Goal: Contribute content: Add original content to the website for others to see

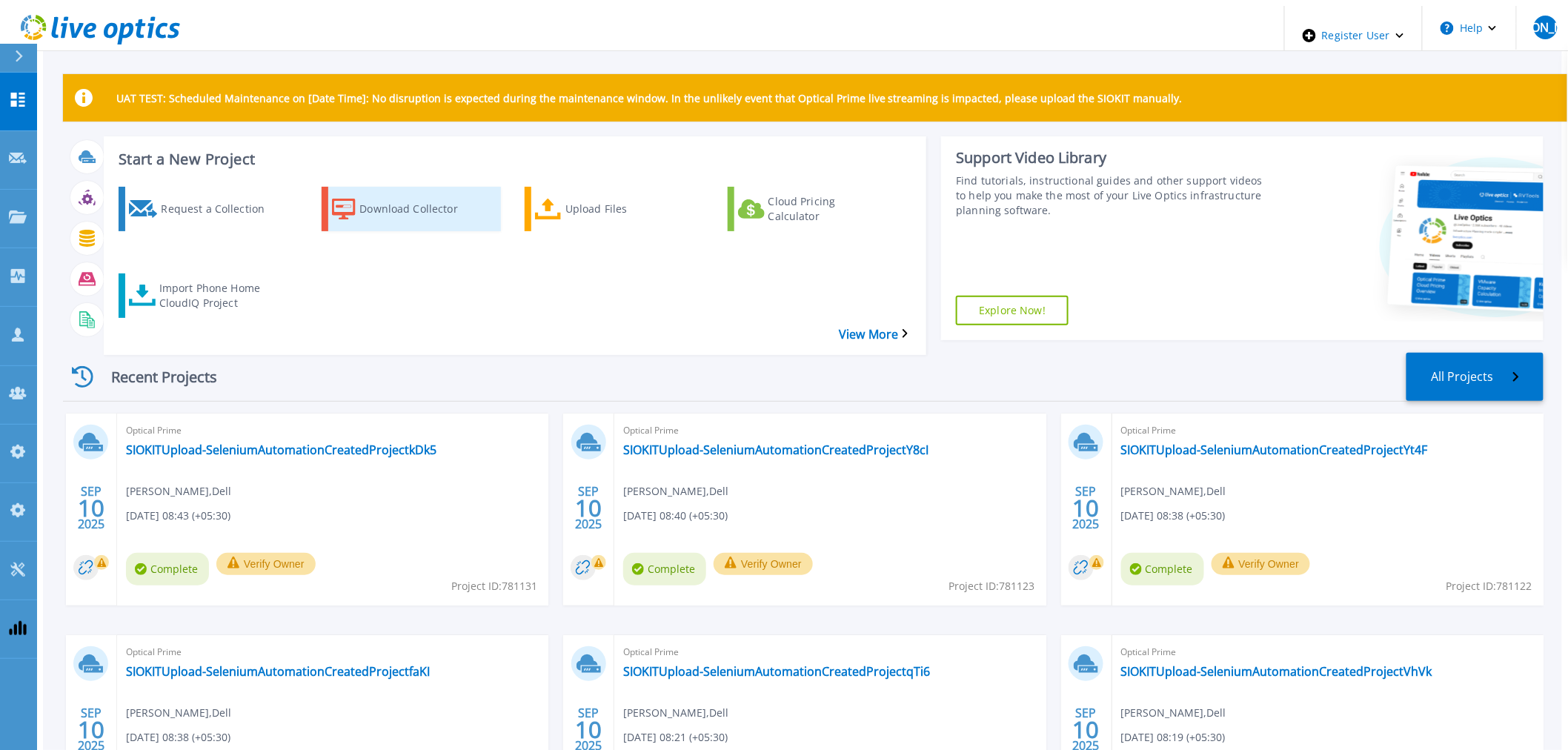
click at [392, 198] on div "Download Collector" at bounding box center [418, 209] width 119 height 37
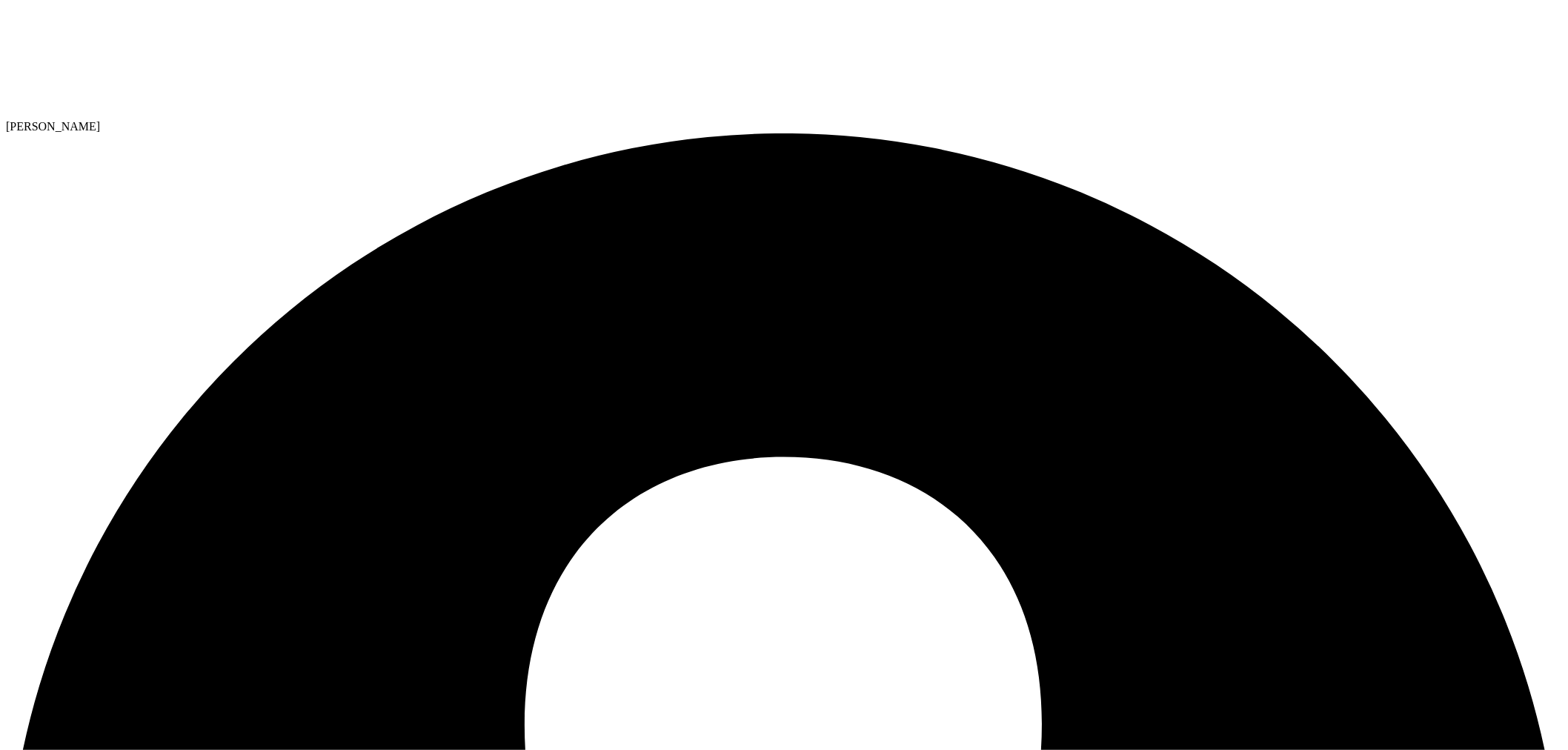
click at [74, 25] on icon at bounding box center [117, 61] width 223 height 111
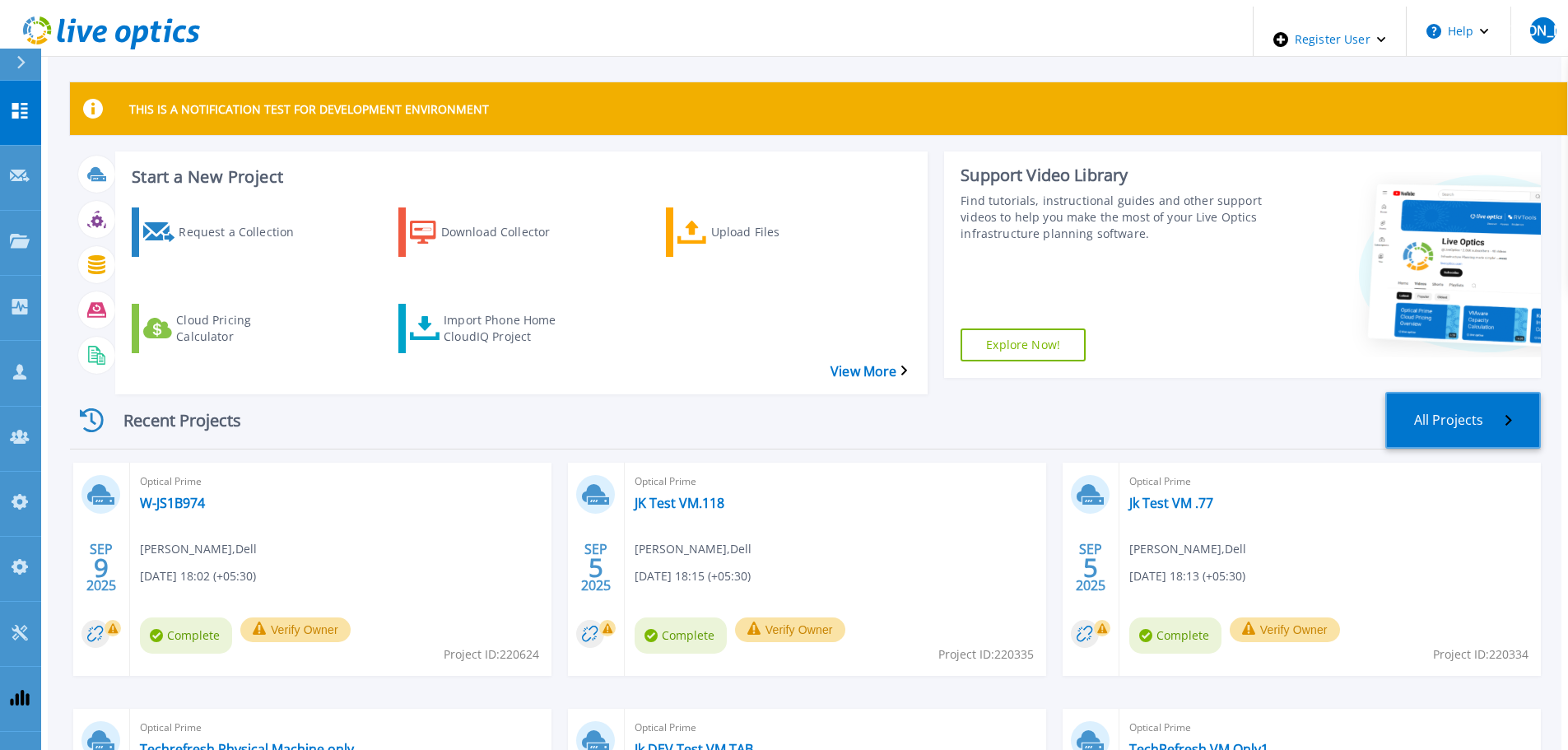
click at [1513, 392] on link "All Projects" at bounding box center [1462, 420] width 155 height 57
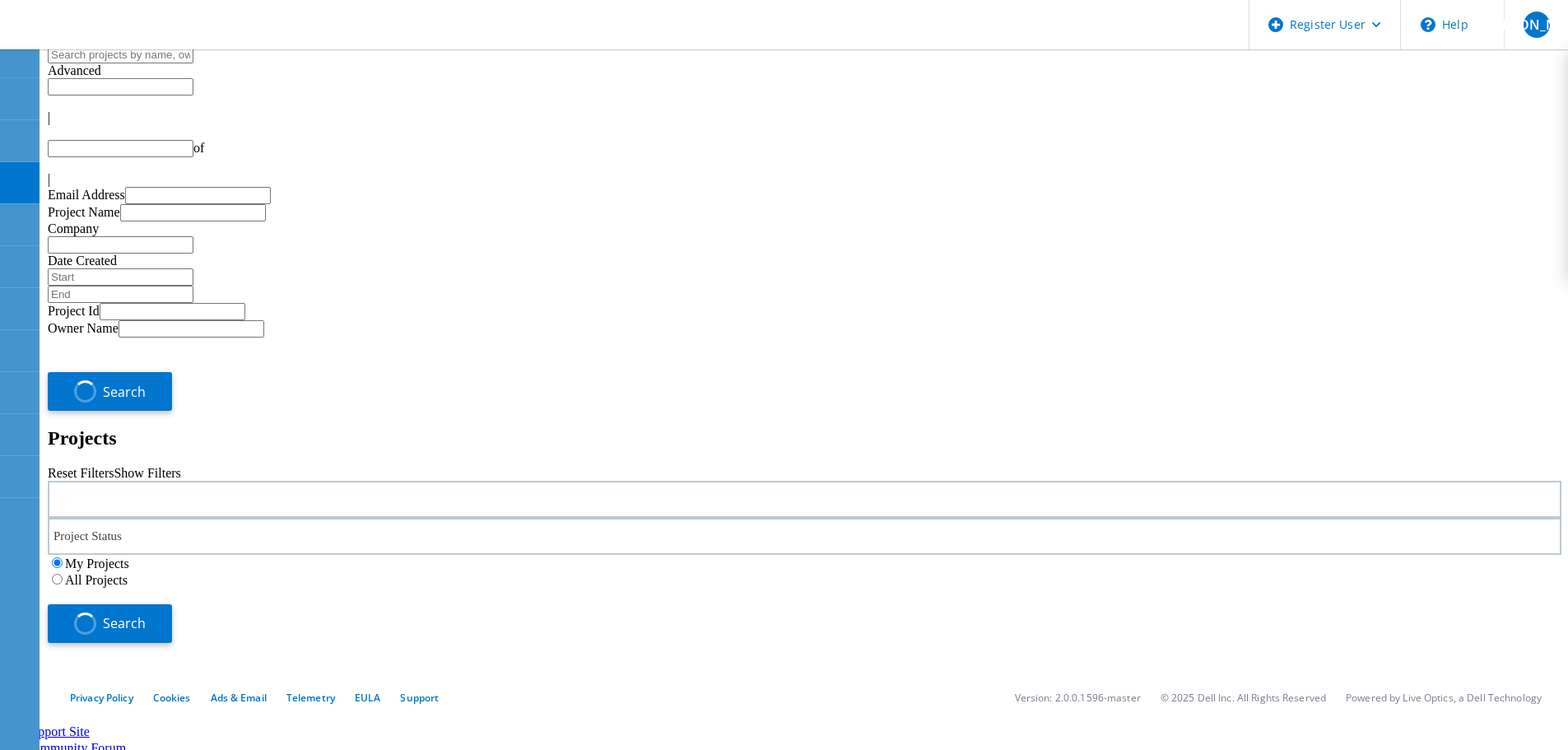
type input "1"
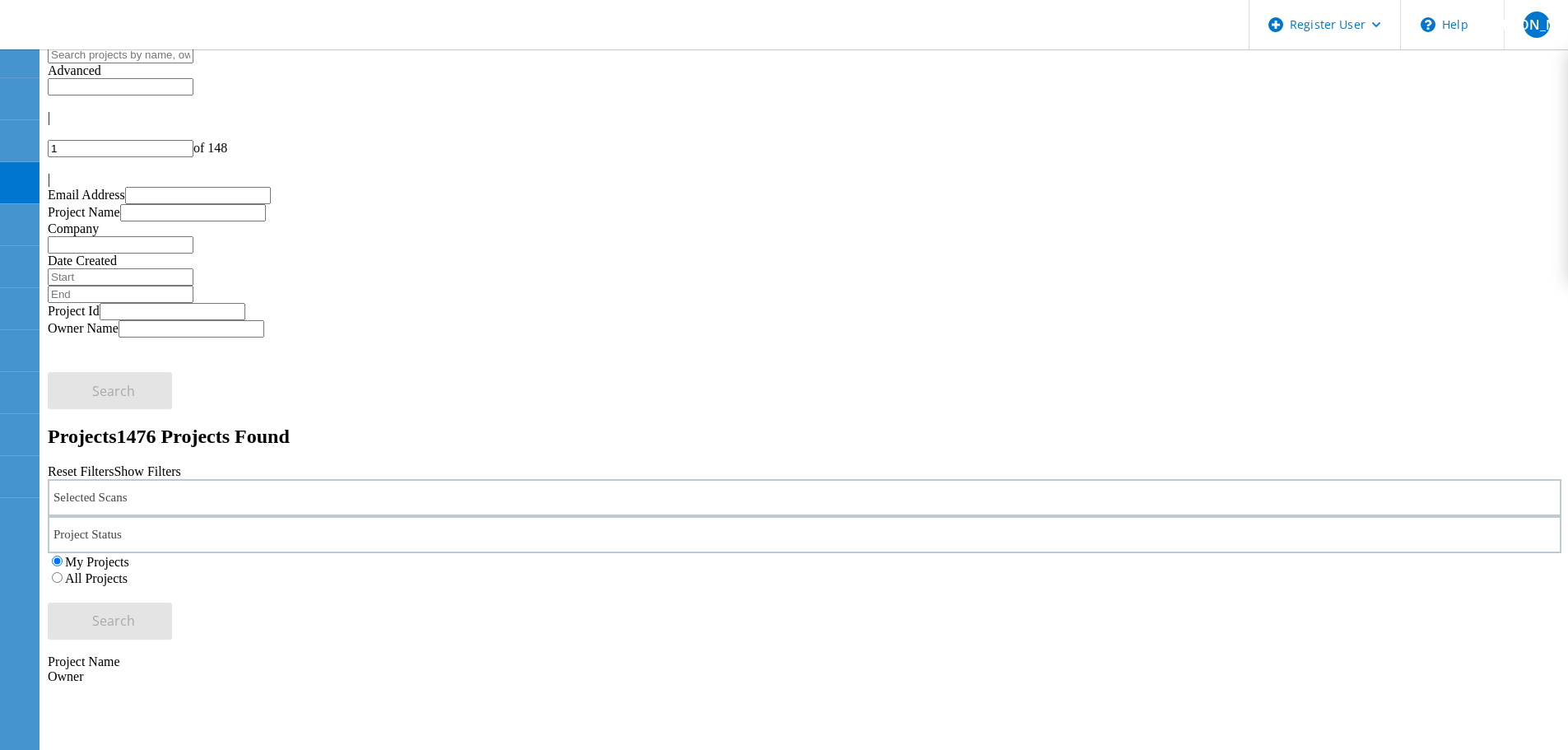
click at [352, 479] on div "Selected Scans" at bounding box center [804, 497] width 1513 height 37
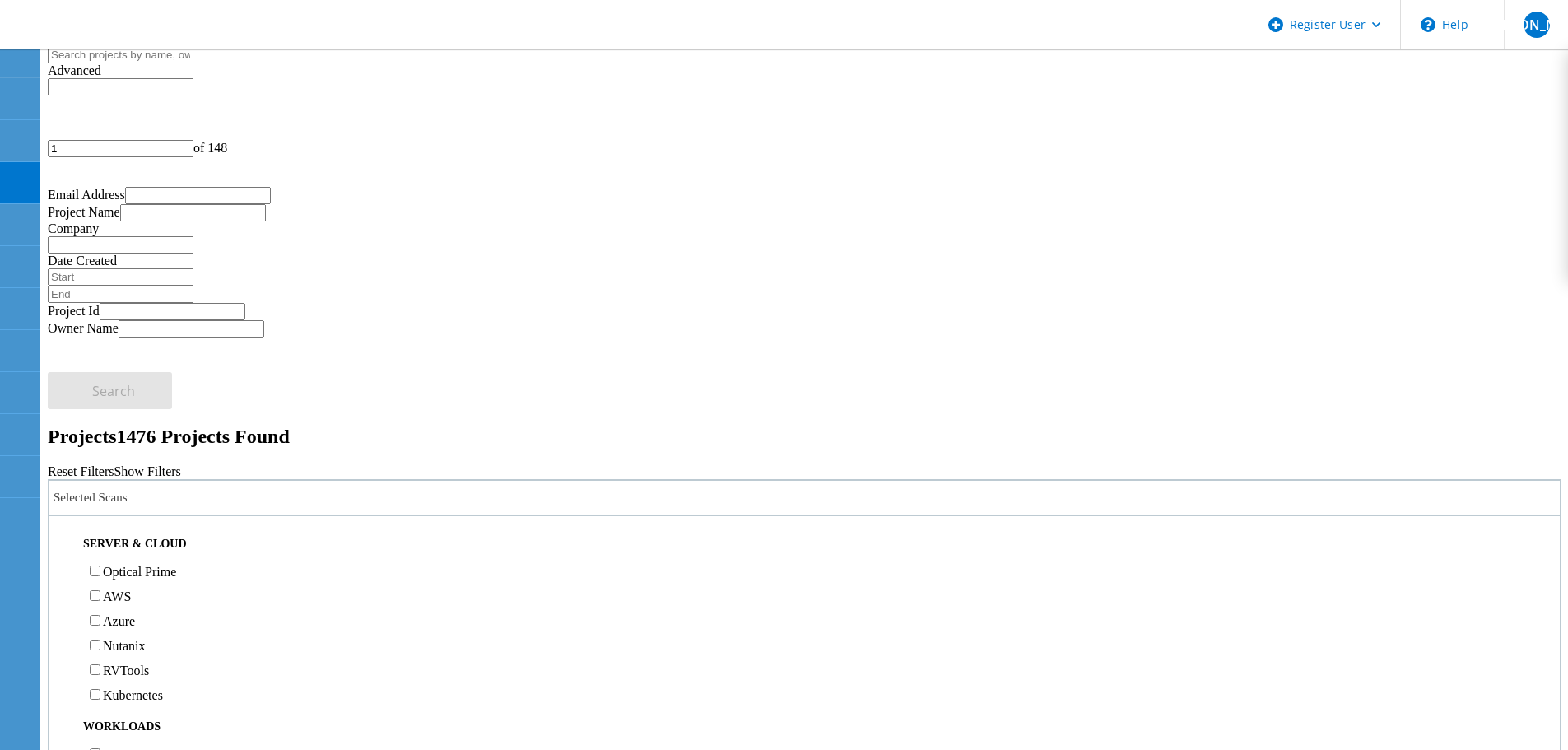
click at [149, 664] on label "RVTools" at bounding box center [126, 670] width 46 height 14
click at [100, 664] on input "RVTools" at bounding box center [96, 670] width 11 height 11
click at [172, 602] on button "Search" at bounding box center [110, 621] width 125 height 37
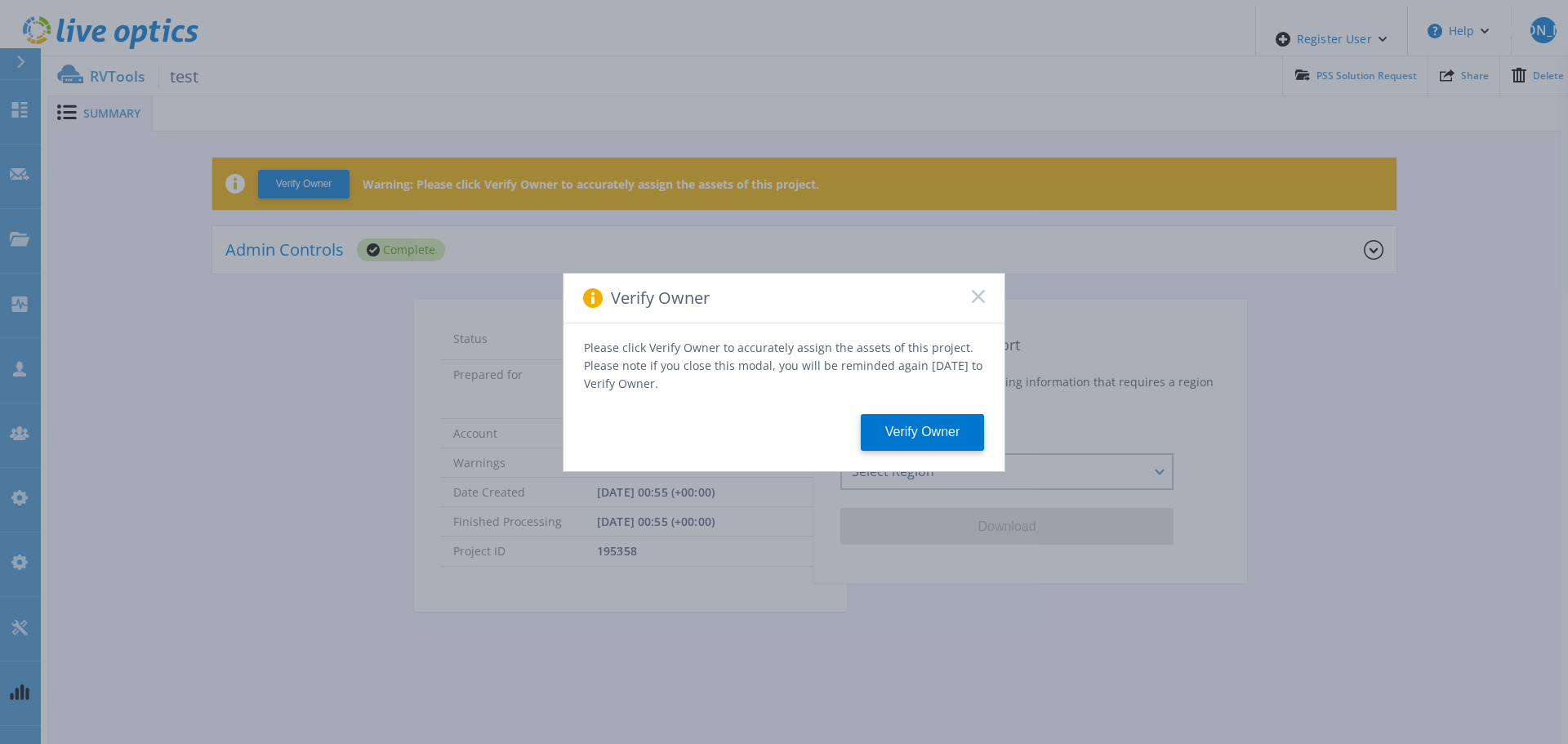
click at [981, 301] on icon at bounding box center [979, 296] width 13 height 13
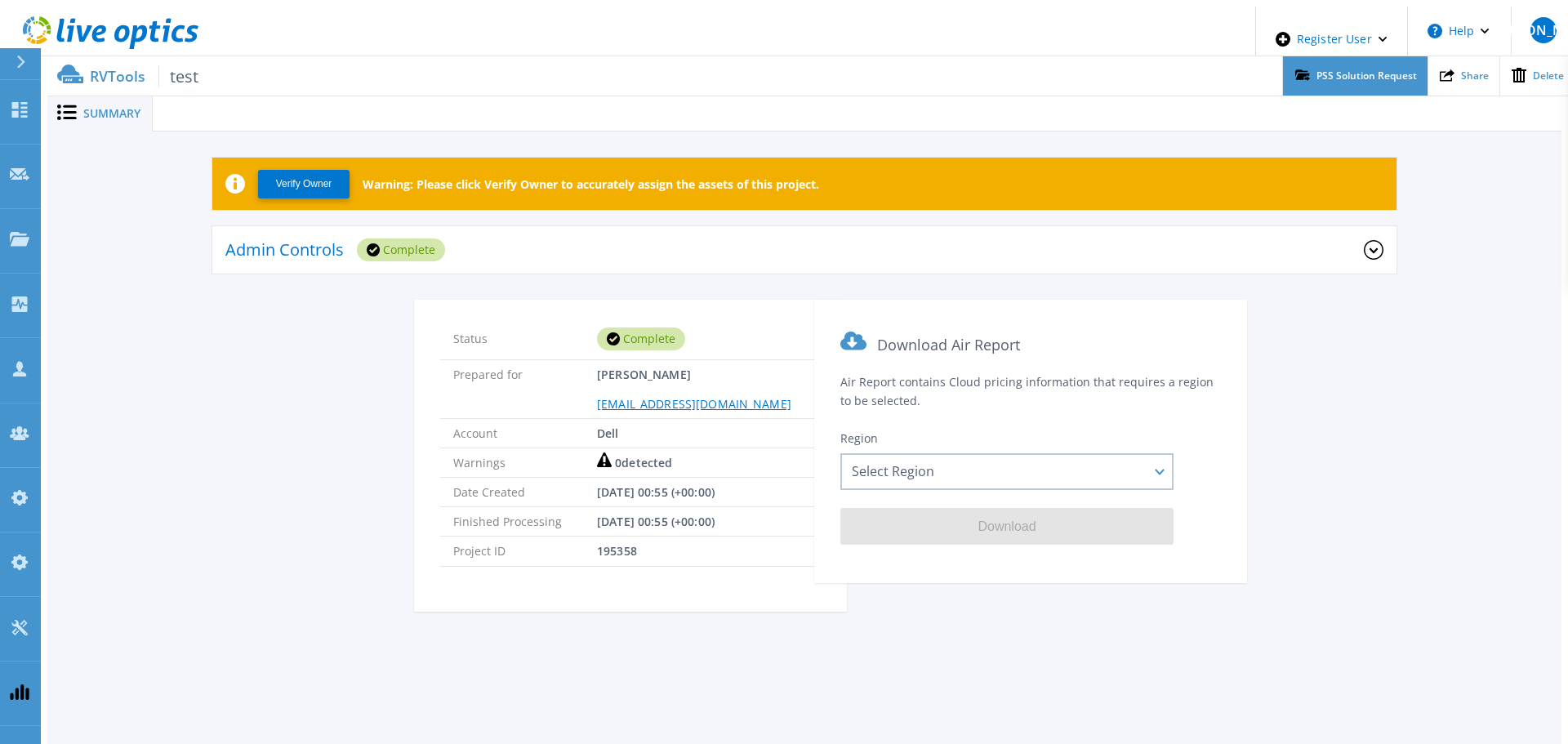
click at [1367, 75] on div "PSS Solution Request" at bounding box center [1355, 76] width 144 height 40
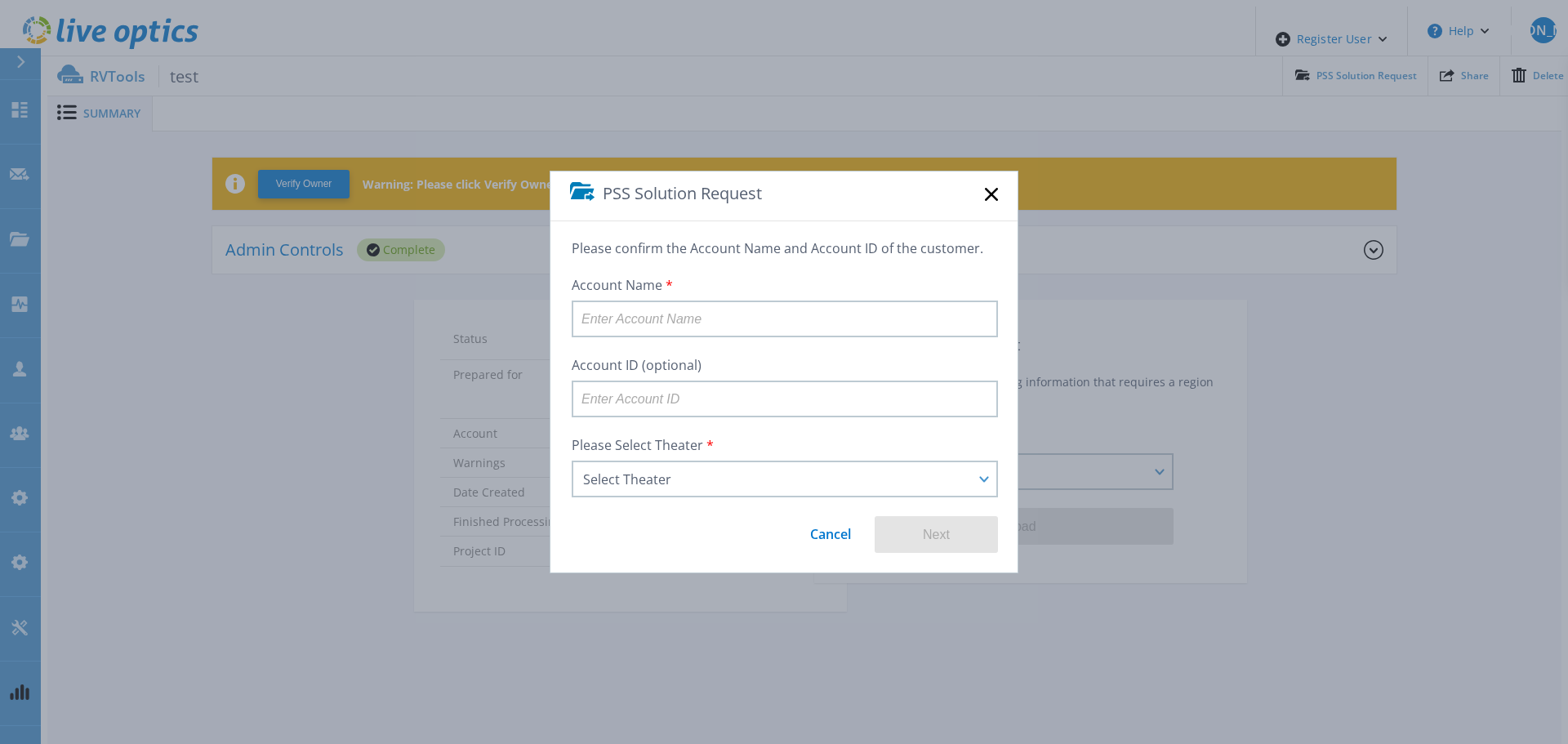
click at [998, 194] on div "PSS Solution Request" at bounding box center [784, 196] width 468 height 50
click at [995, 192] on rect at bounding box center [991, 194] width 14 height 14
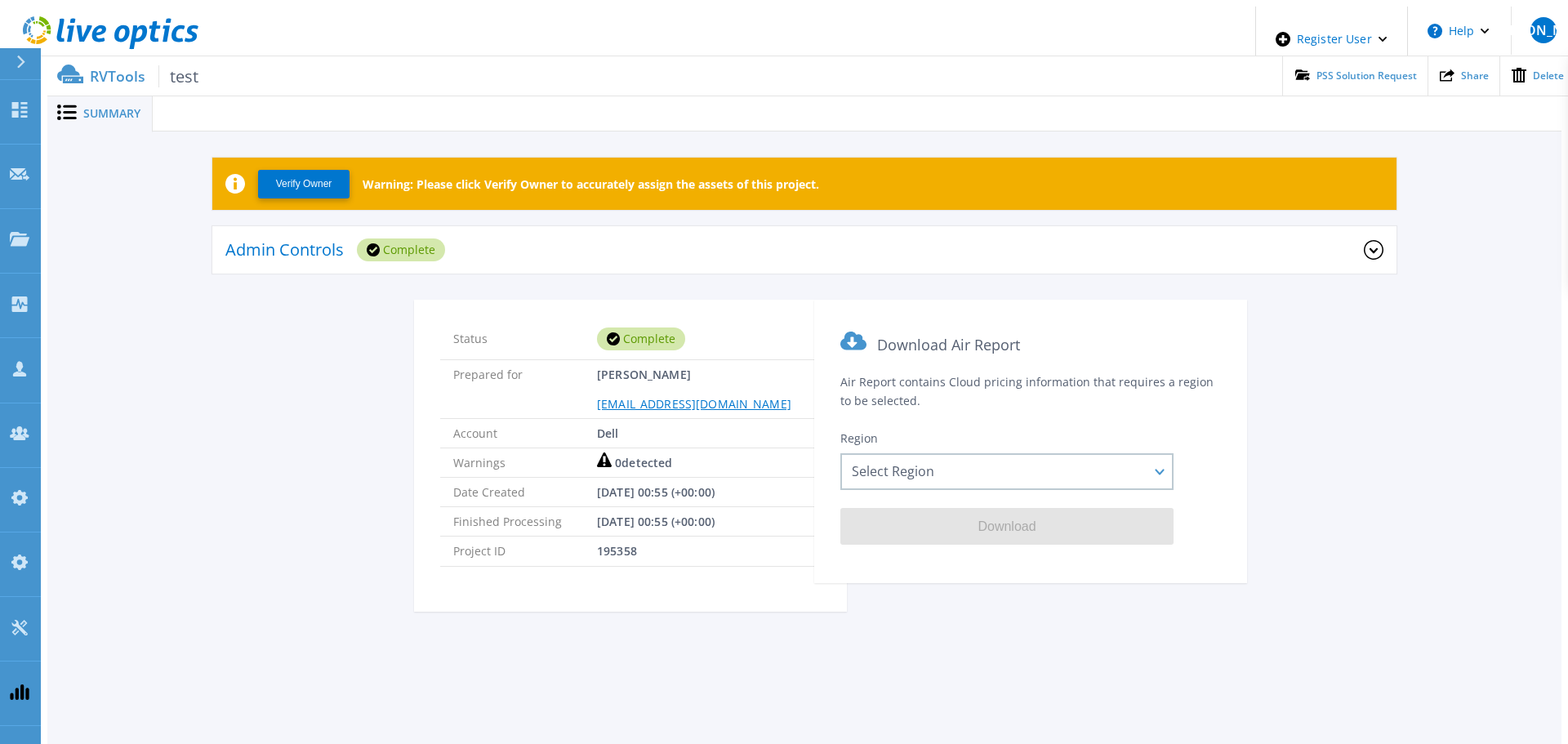
click at [775, 254] on div "Admin Controls Complete" at bounding box center [794, 250] width 1138 height 45
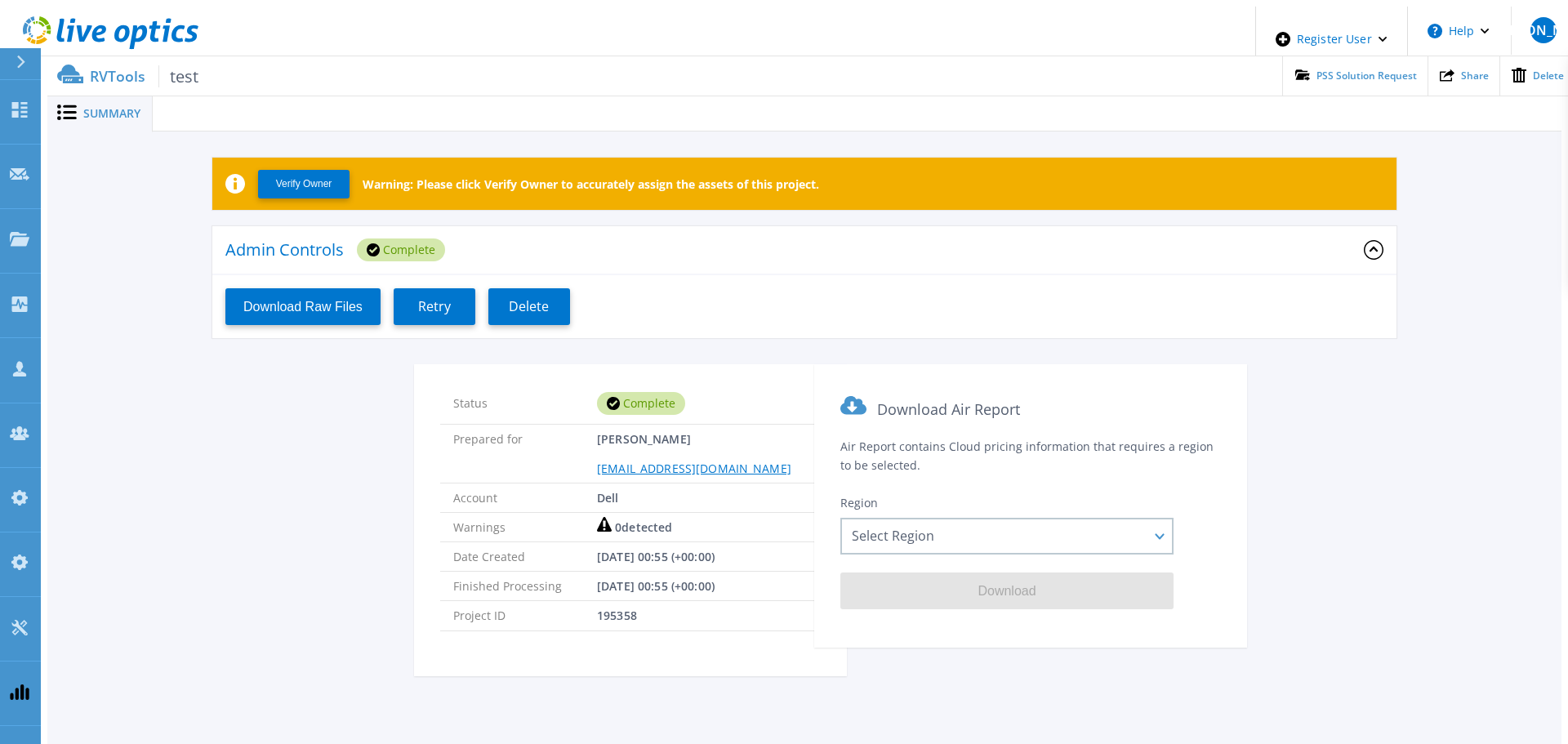
click at [775, 243] on div "Admin Controls Complete" at bounding box center [794, 250] width 1138 height 45
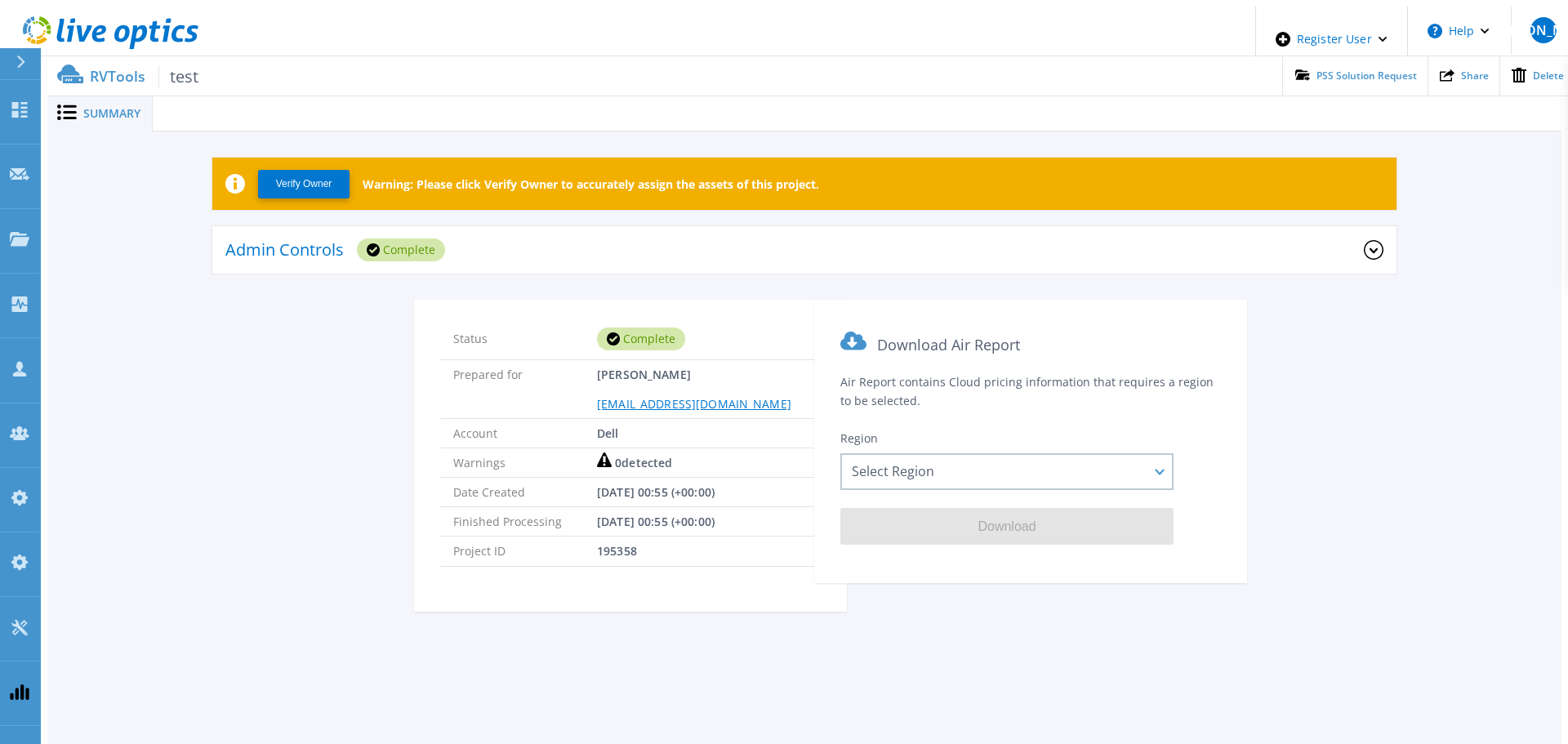
click at [1162, 252] on div "Admin Controls Complete" at bounding box center [794, 250] width 1138 height 45
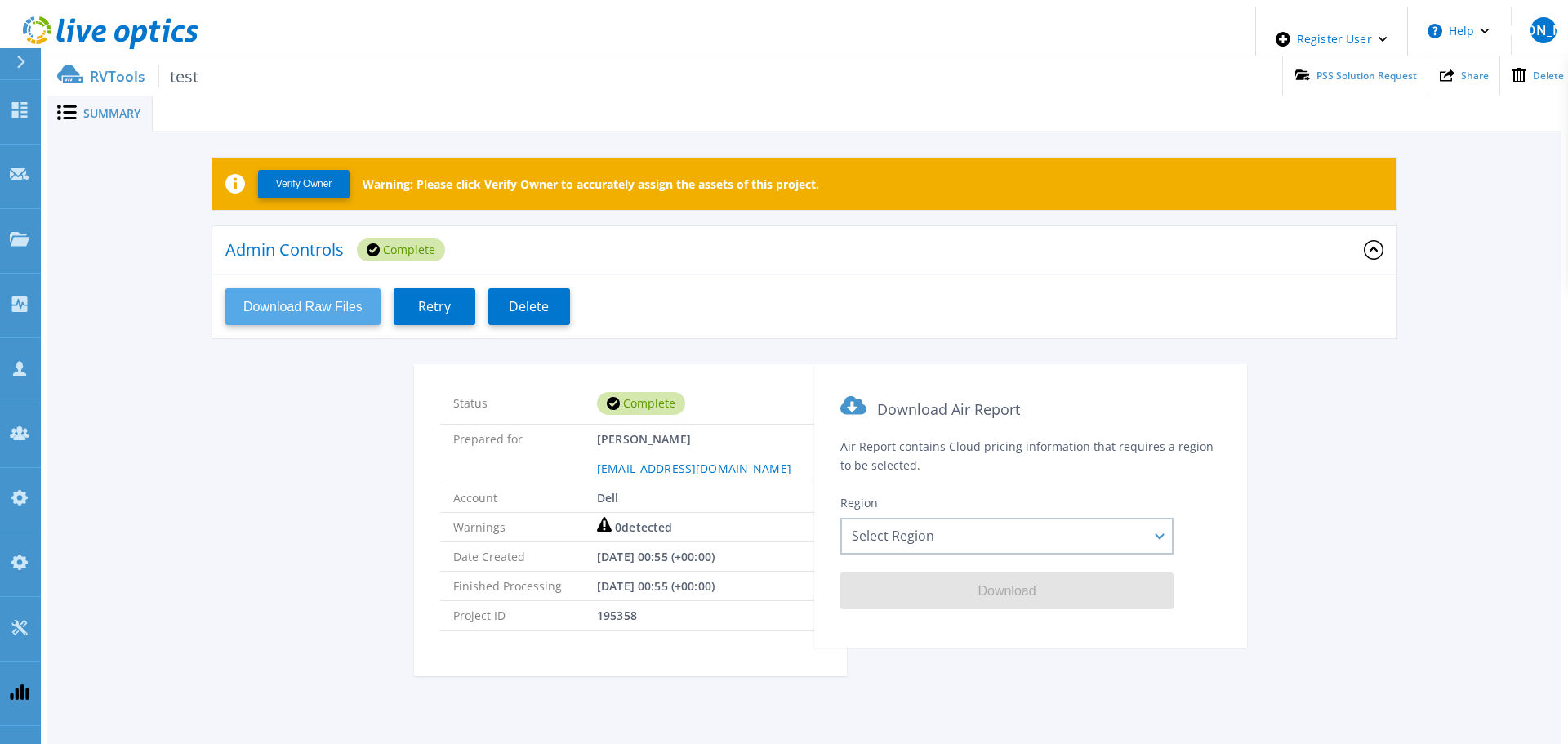
click at [311, 313] on button "Download Raw Files" at bounding box center [303, 307] width 155 height 37
drag, startPoint x: 437, startPoint y: 311, endPoint x: 441, endPoint y: 323, distance: 12.6
click at [437, 311] on button "Retry" at bounding box center [434, 307] width 82 height 37
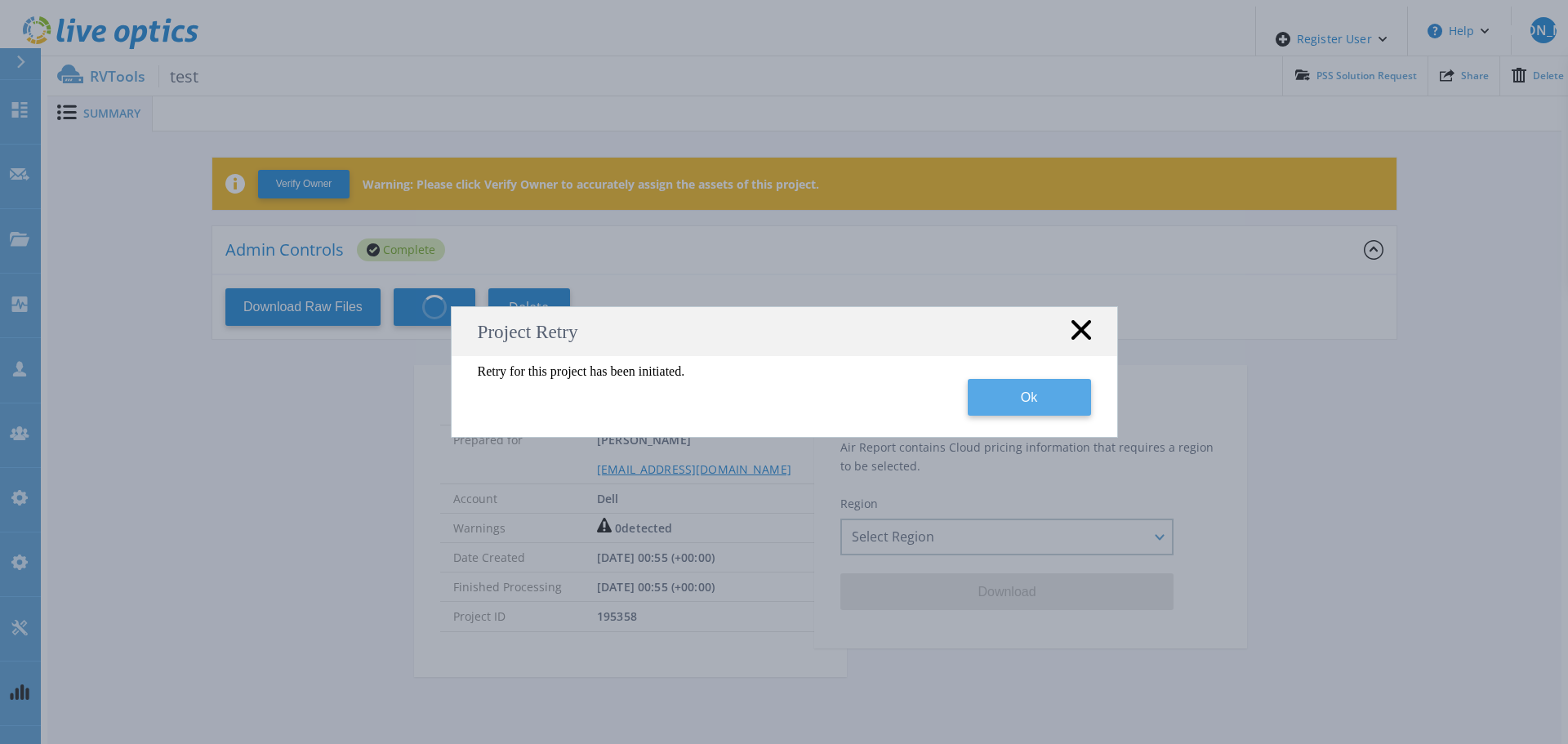
click at [1051, 399] on button "Ok" at bounding box center [1029, 397] width 124 height 37
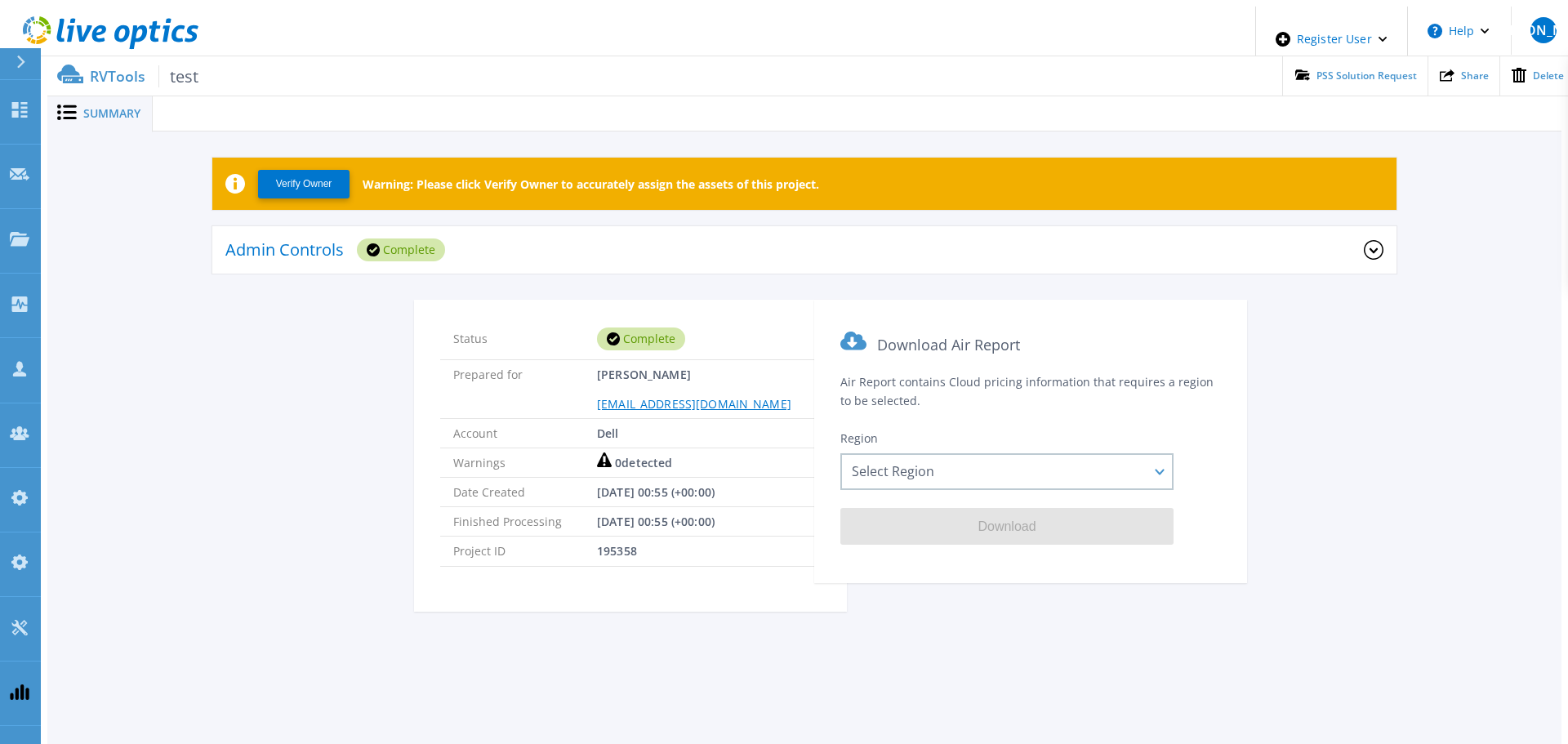
click at [612, 230] on div "Admin Controls Complete" at bounding box center [794, 250] width 1138 height 45
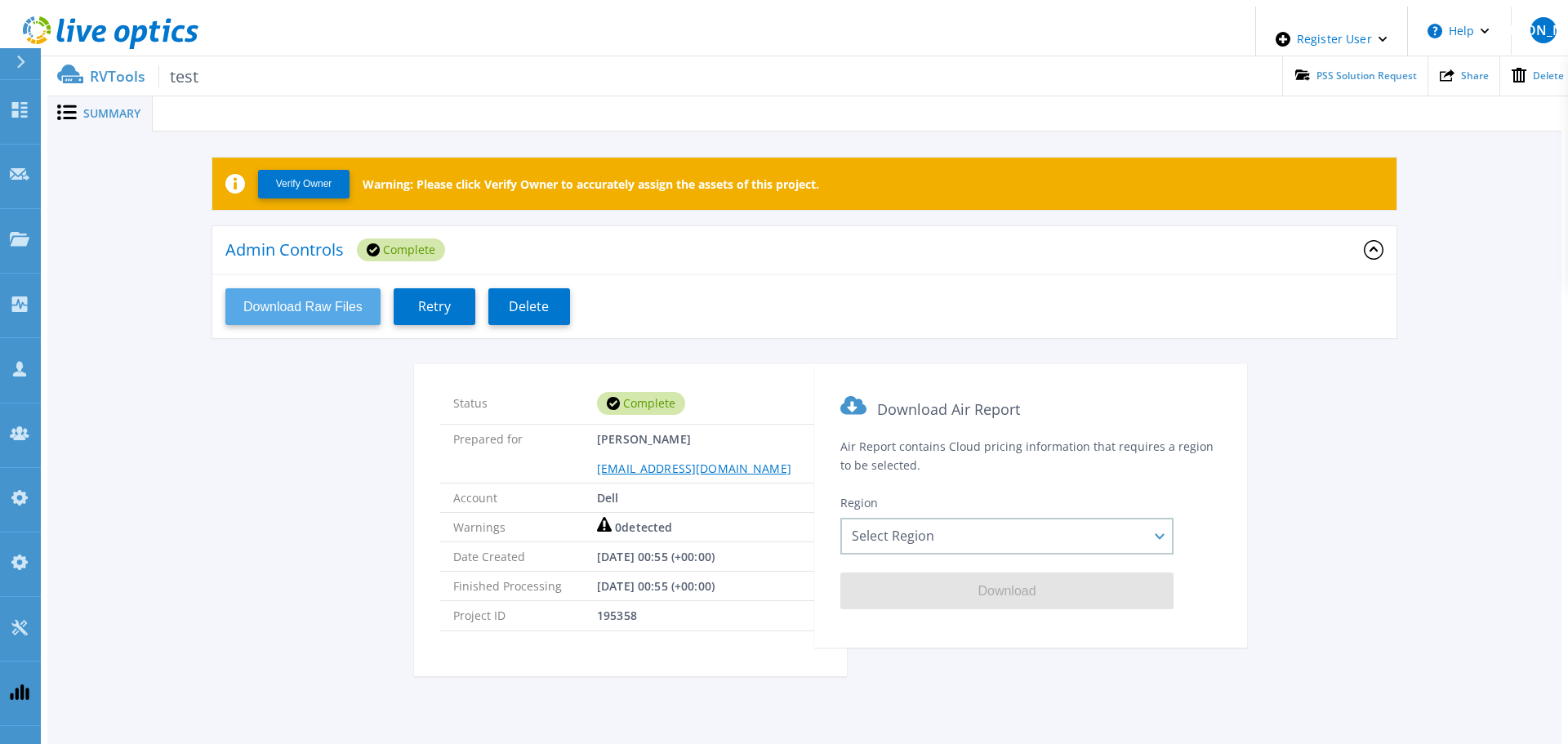
click at [317, 309] on button "Download Raw Files" at bounding box center [303, 307] width 155 height 37
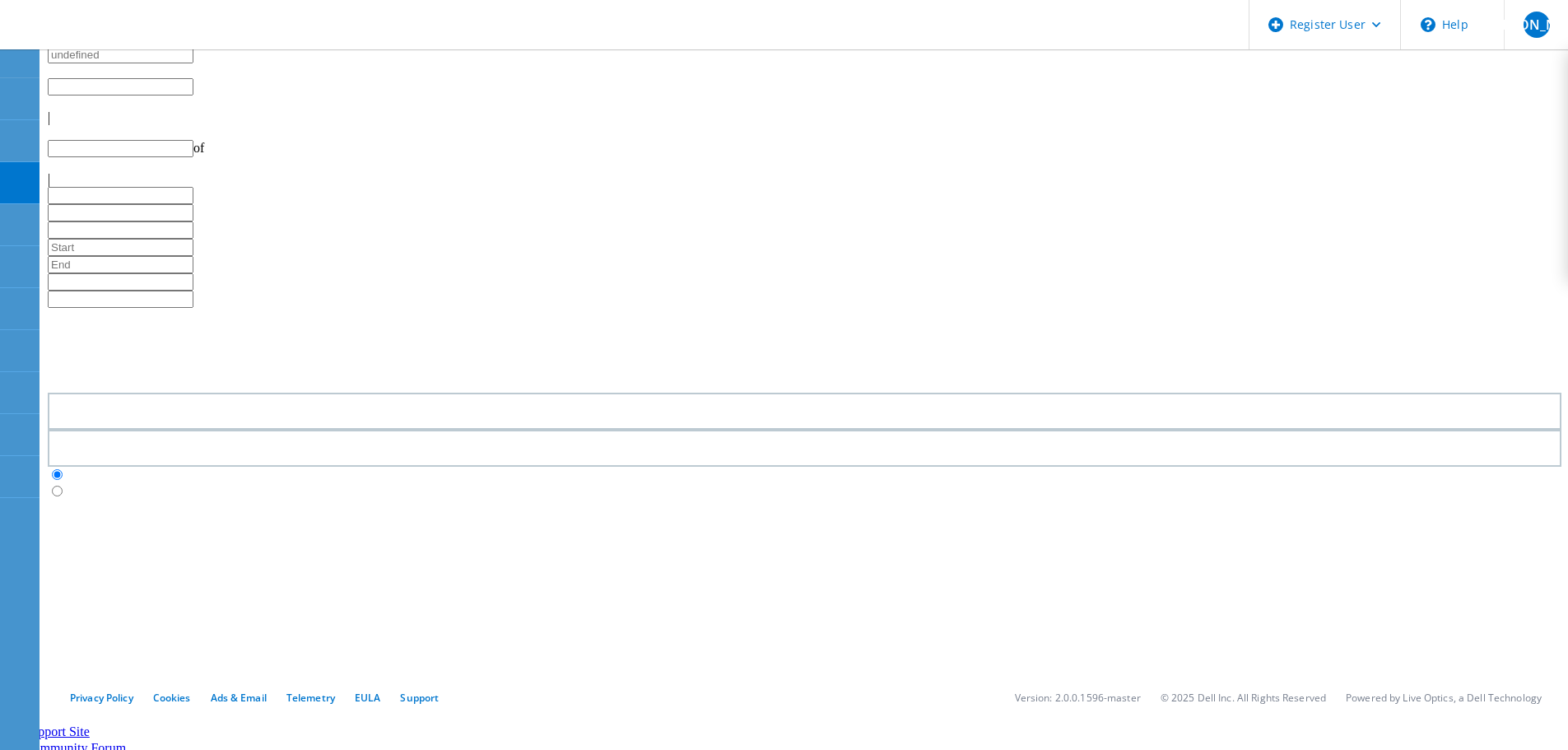
type input "1"
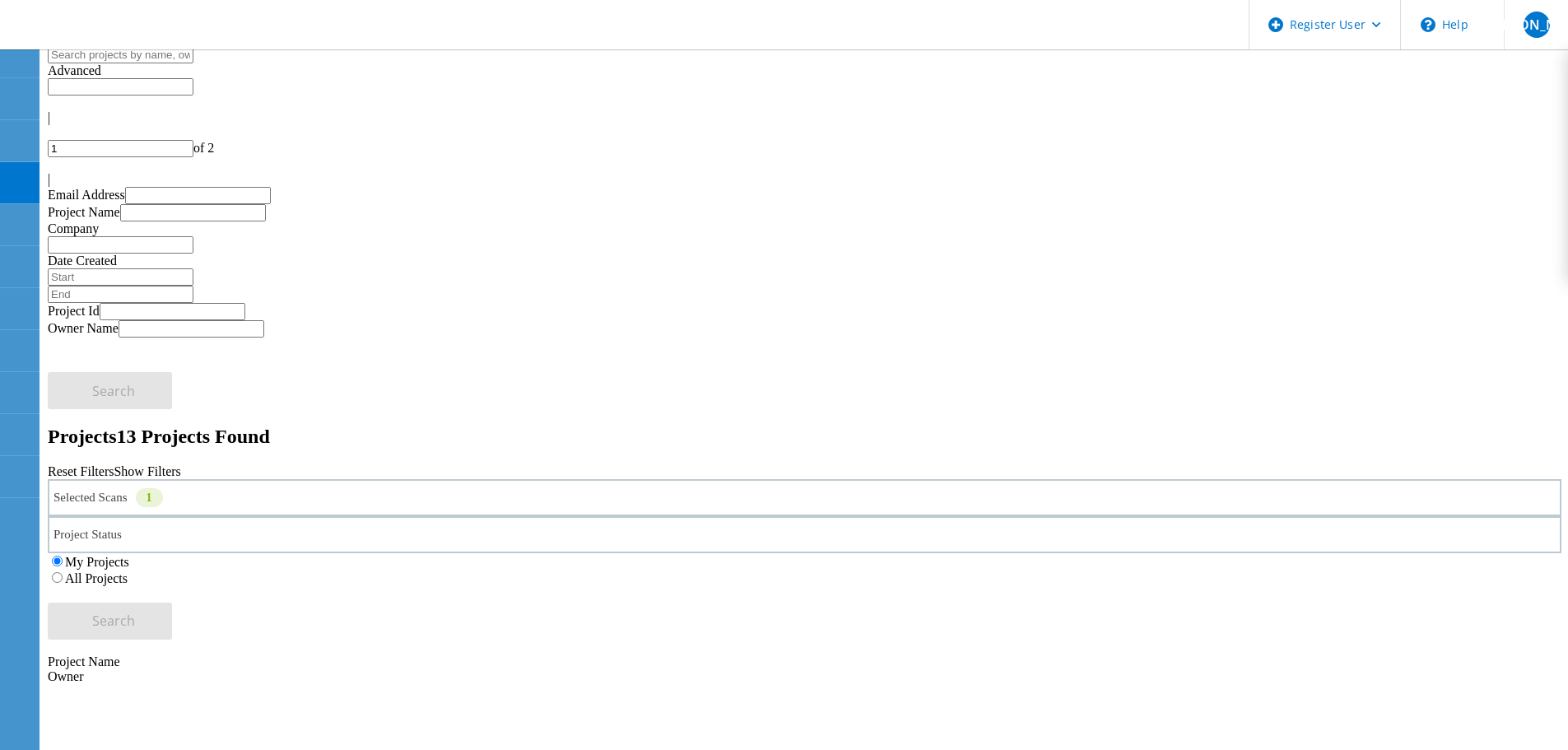
click at [17, 10] on use at bounding box center [17, 10] width 0 height 0
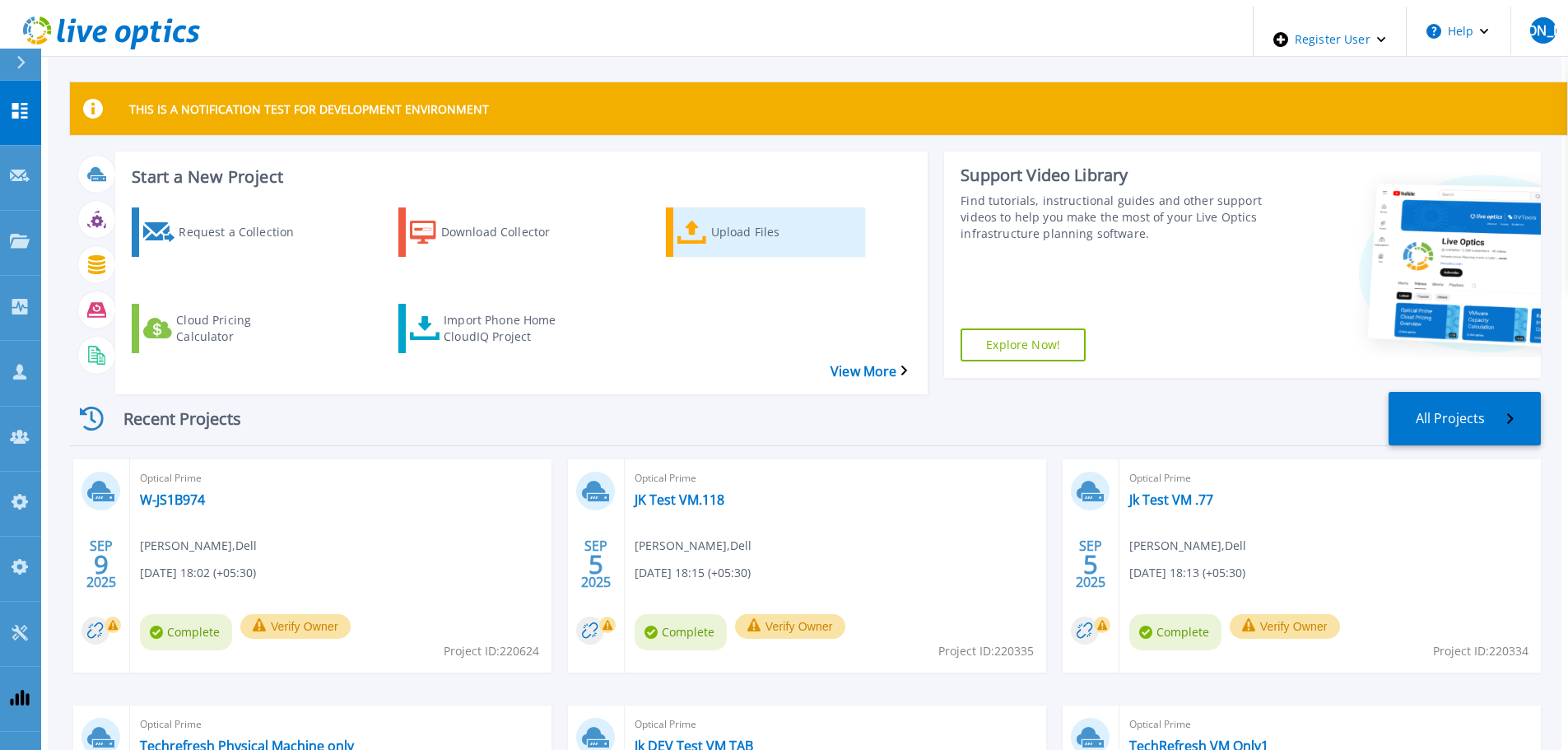
click at [696, 224] on icon at bounding box center [692, 232] width 30 height 24
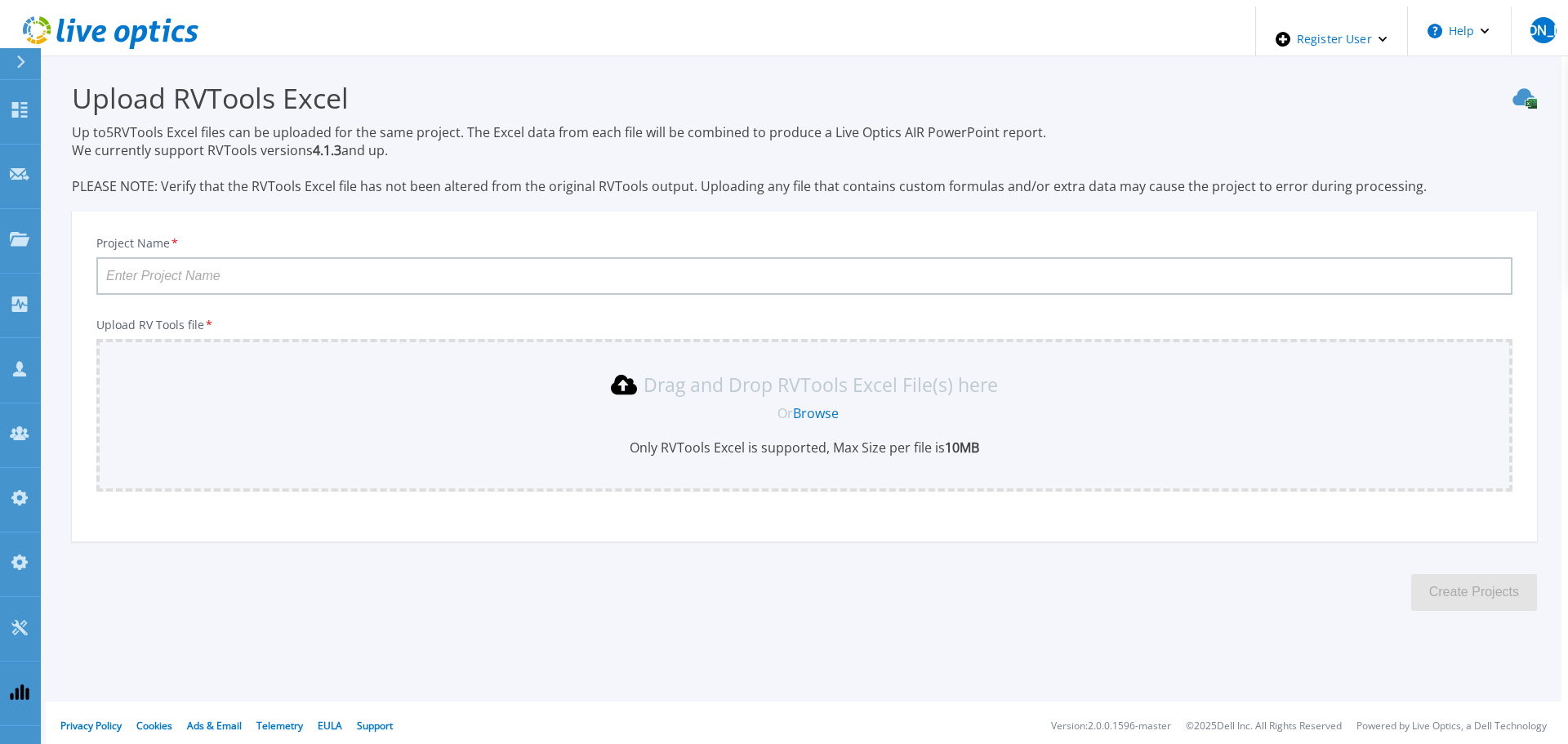
click at [170, 284] on input "Project Name *" at bounding box center [804, 276] width 1417 height 38
click at [811, 407] on link "Browse" at bounding box center [816, 412] width 46 height 18
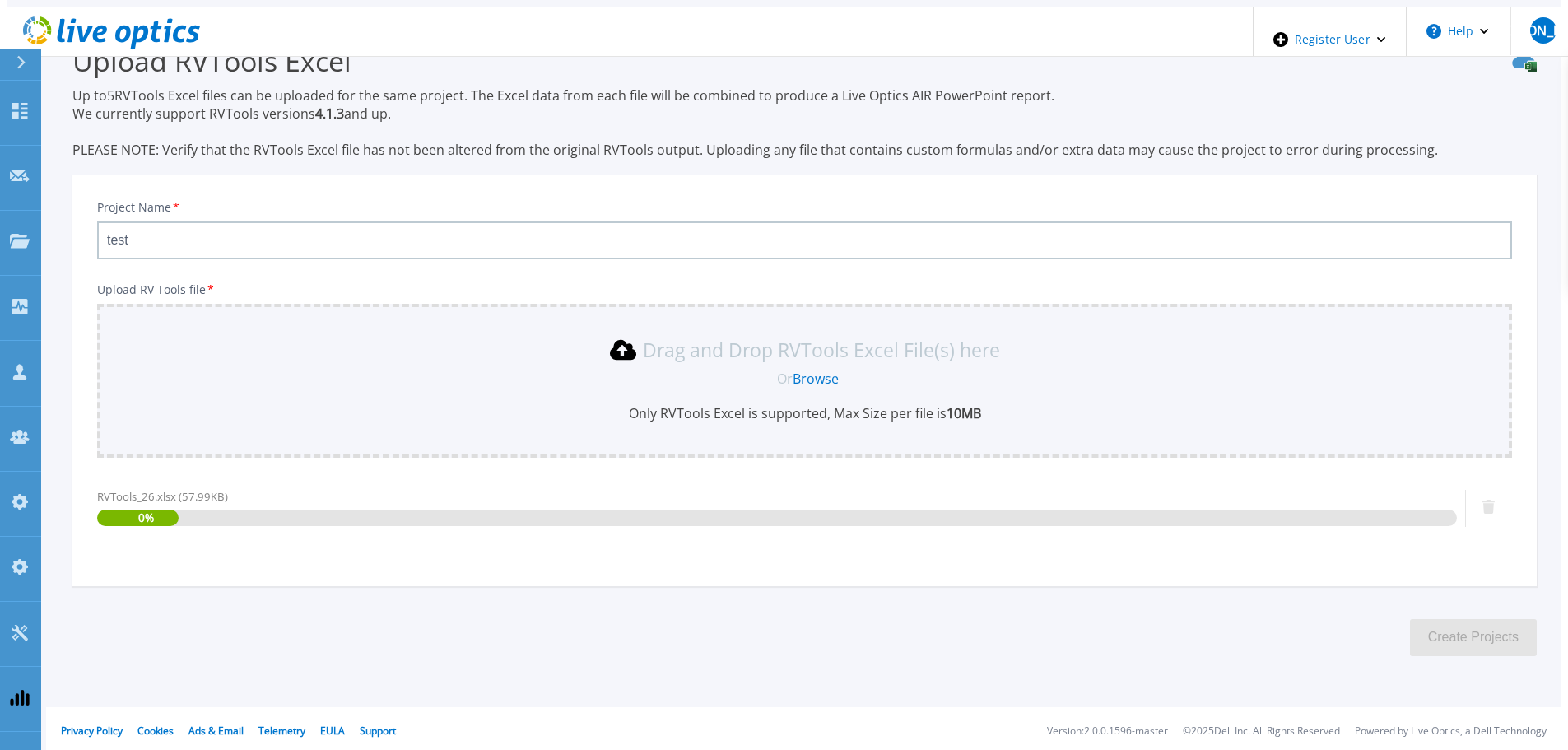
scroll to position [39, 0]
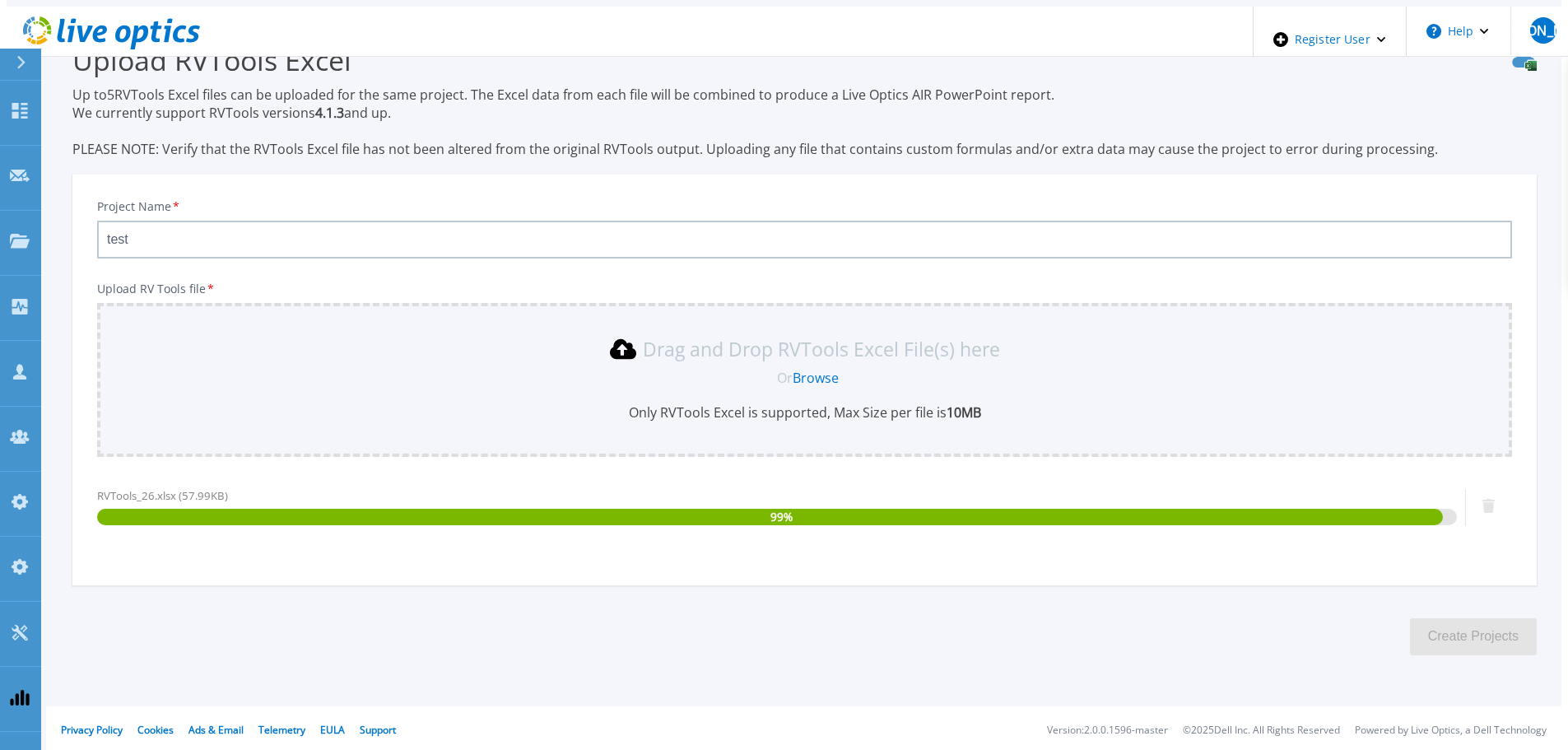
drag, startPoint x: 189, startPoint y: 230, endPoint x: 79, endPoint y: 246, distance: 111.2
click at [79, 246] on div "Project Name * test Upload RV Tools file * Drag and Drop RVTools Excel File(s) …" at bounding box center [804, 385] width 1464 height 400
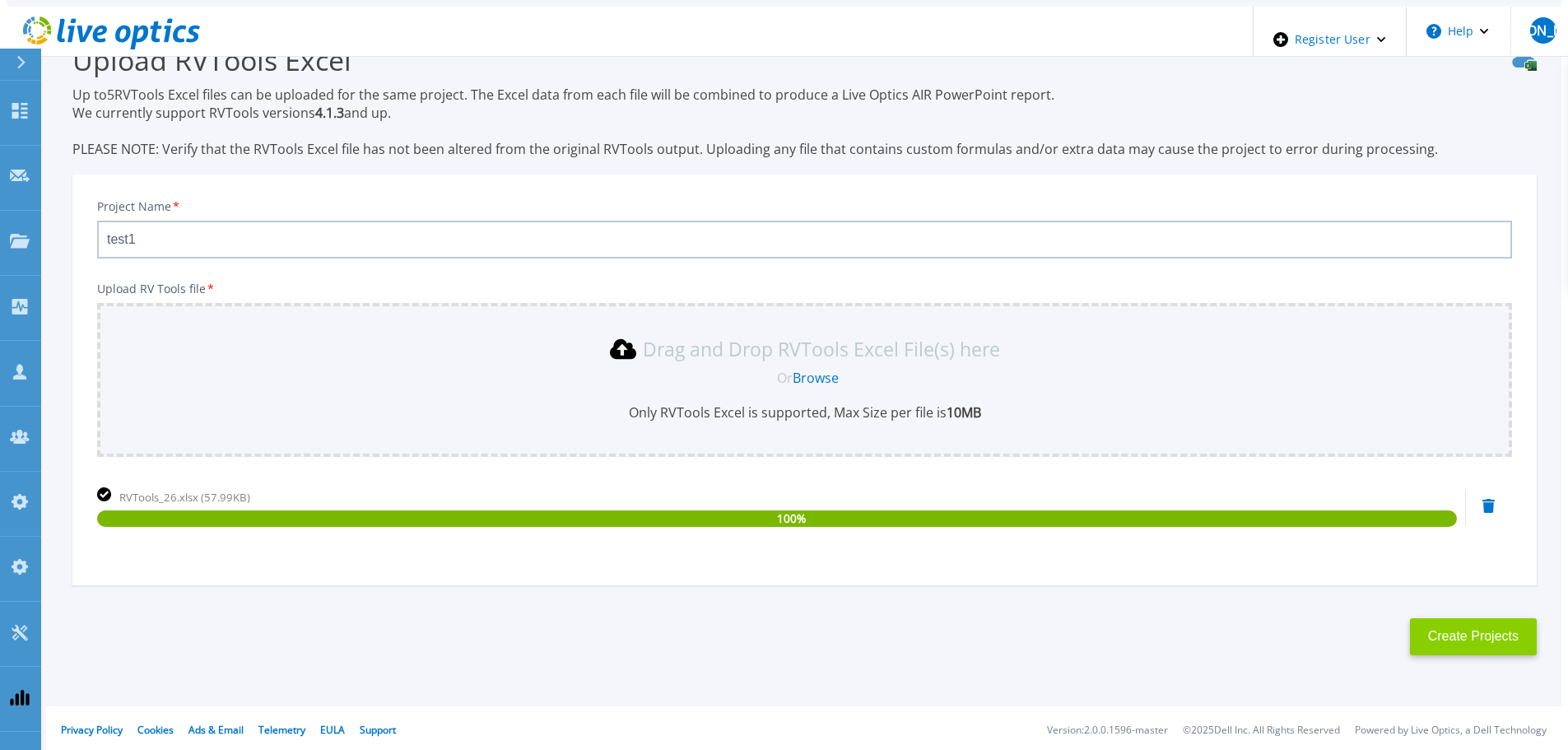
type input "test1"
click at [1457, 636] on button "Create Projects" at bounding box center [1473, 637] width 126 height 37
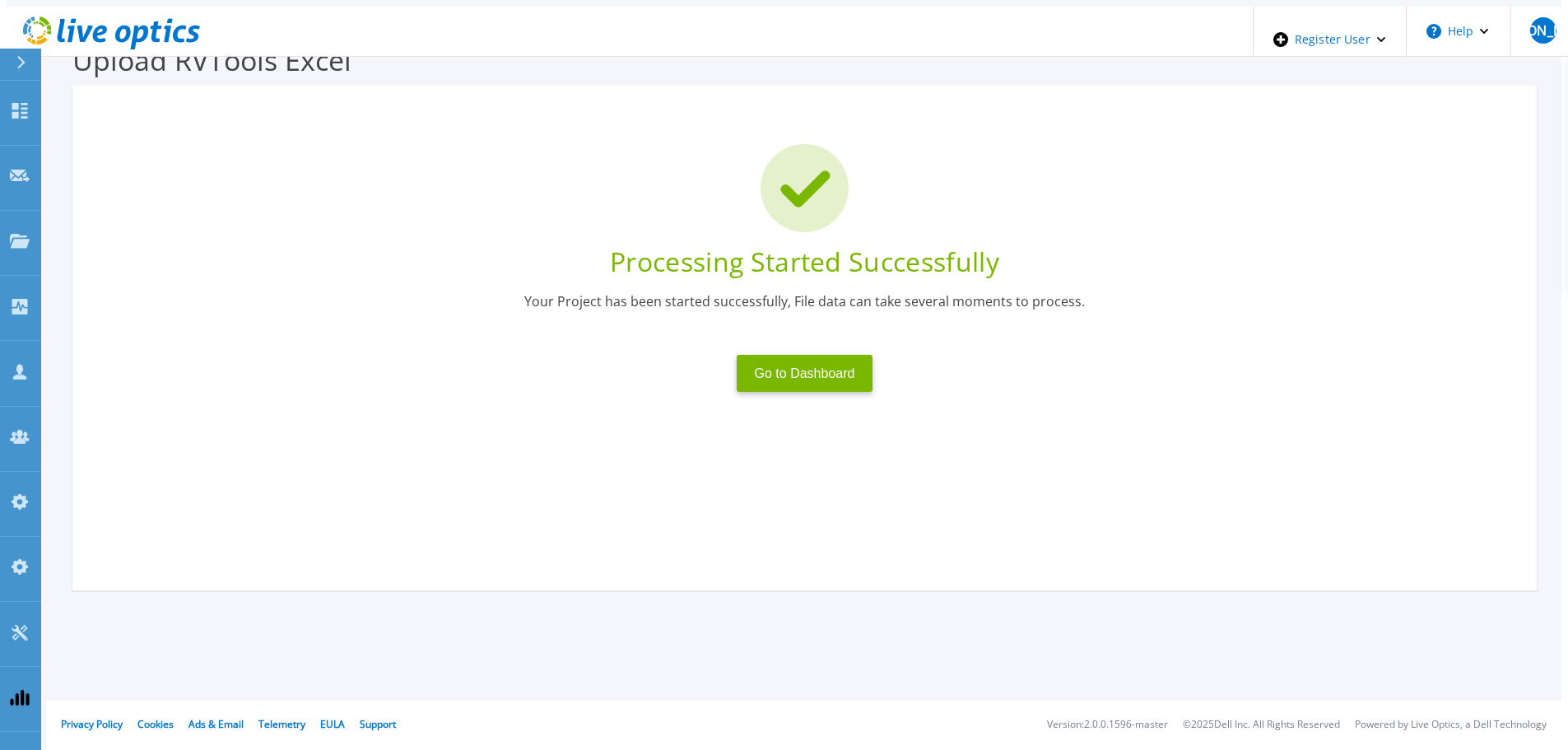
scroll to position [33, 0]
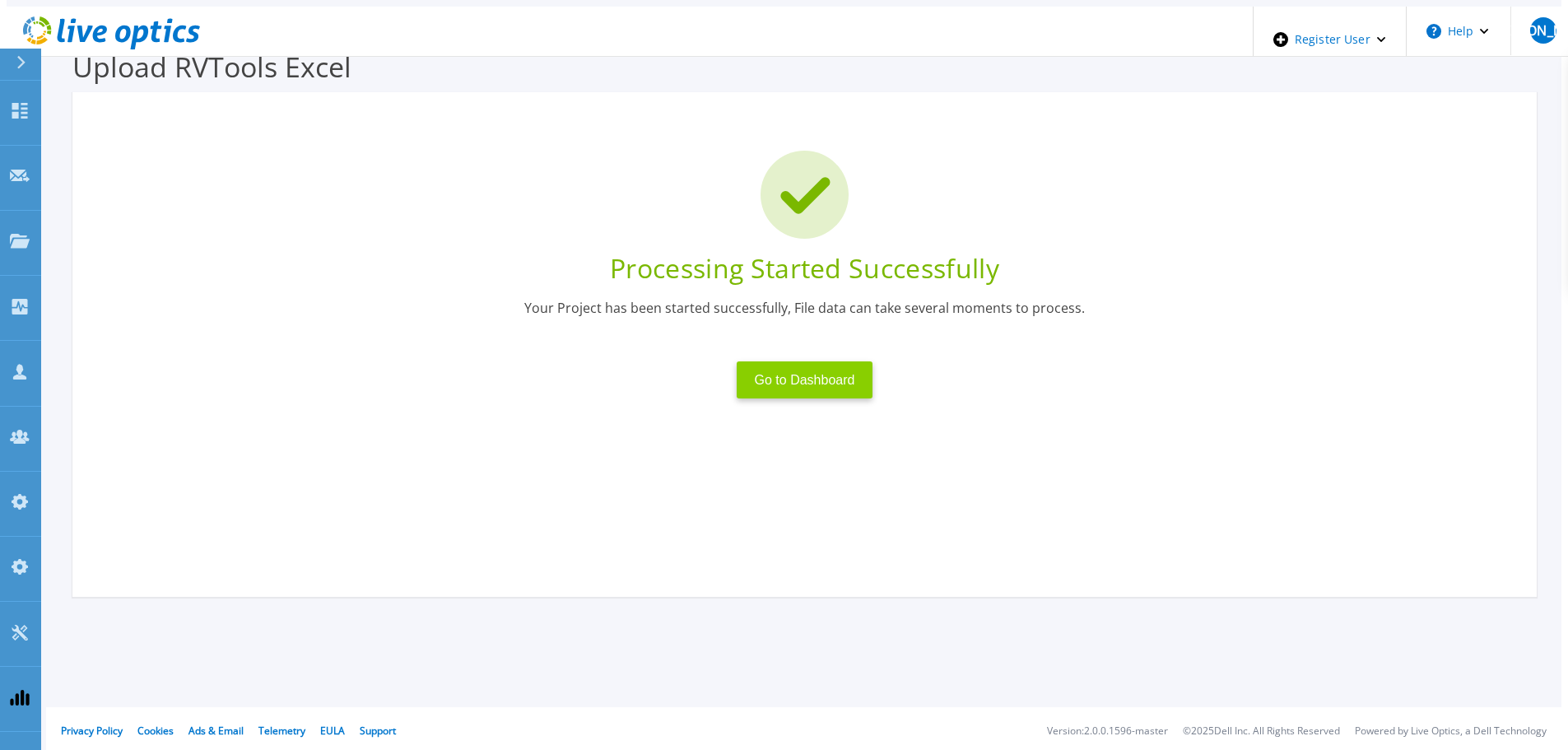
click at [810, 375] on button "Go to Dashboard" at bounding box center [805, 380] width 137 height 37
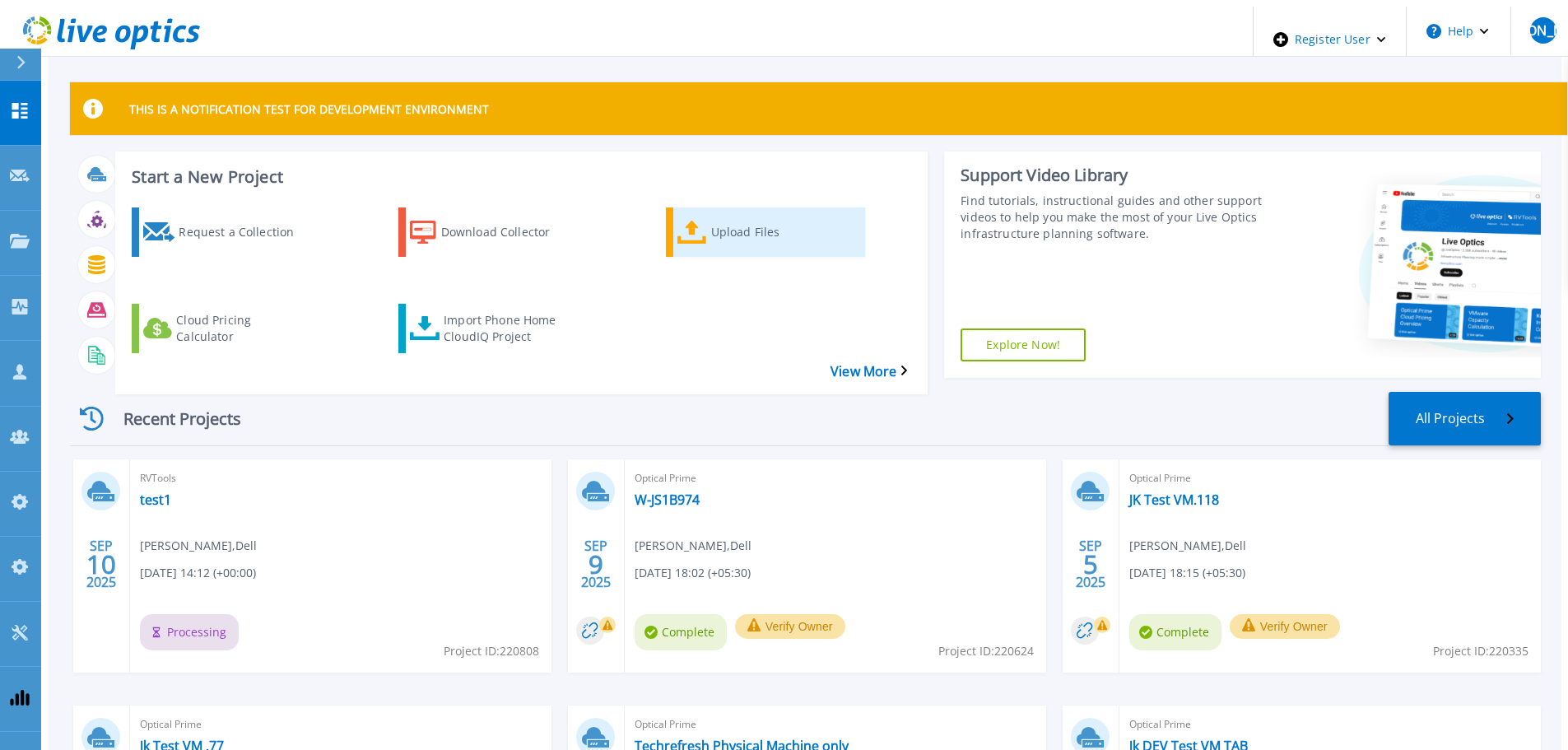
click at [753, 212] on div "Upload Files" at bounding box center [777, 232] width 132 height 41
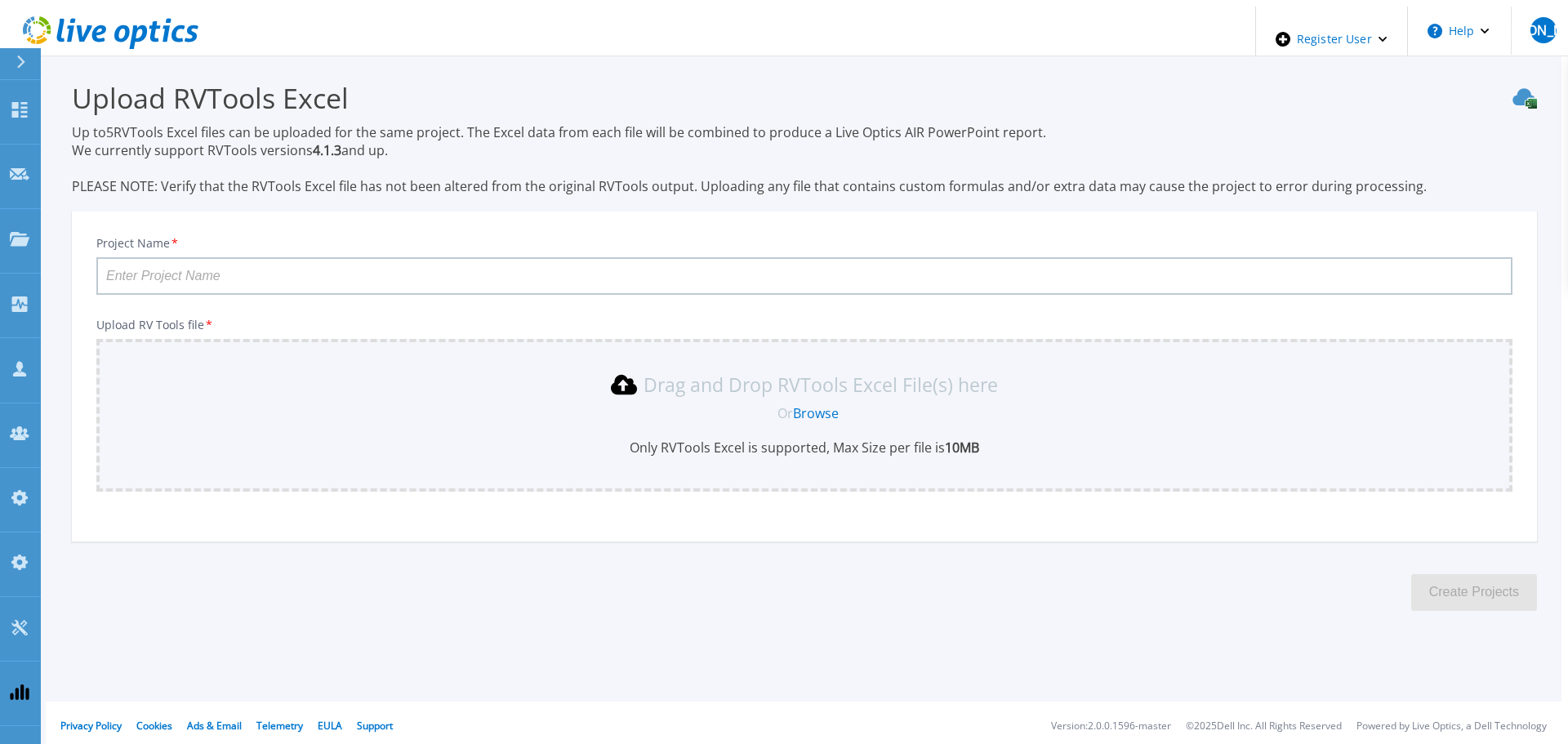
click at [306, 266] on input "Project Name *" at bounding box center [804, 276] width 1417 height 38
type input "test2"
click at [803, 409] on link "Browse" at bounding box center [816, 412] width 46 height 18
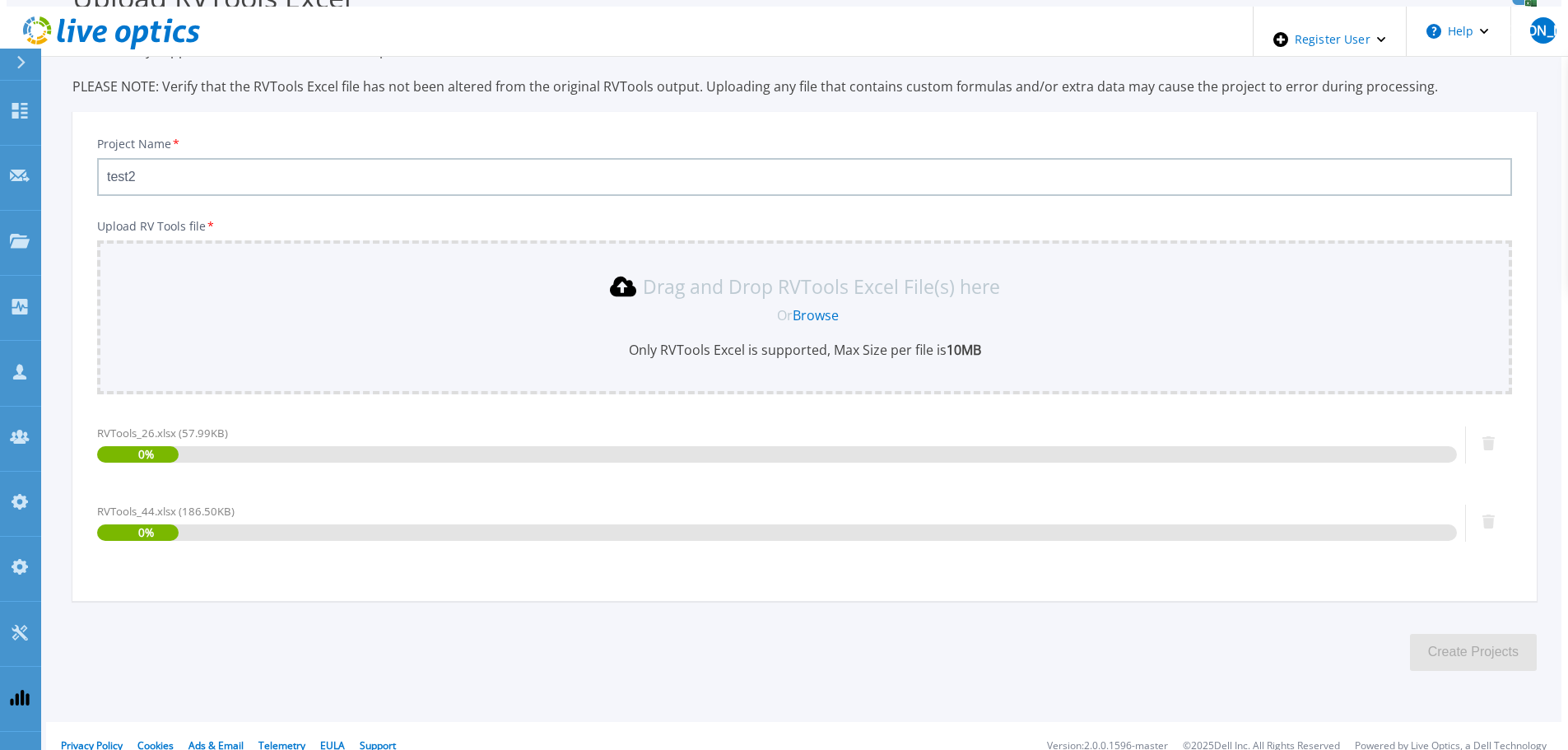
scroll to position [117, 0]
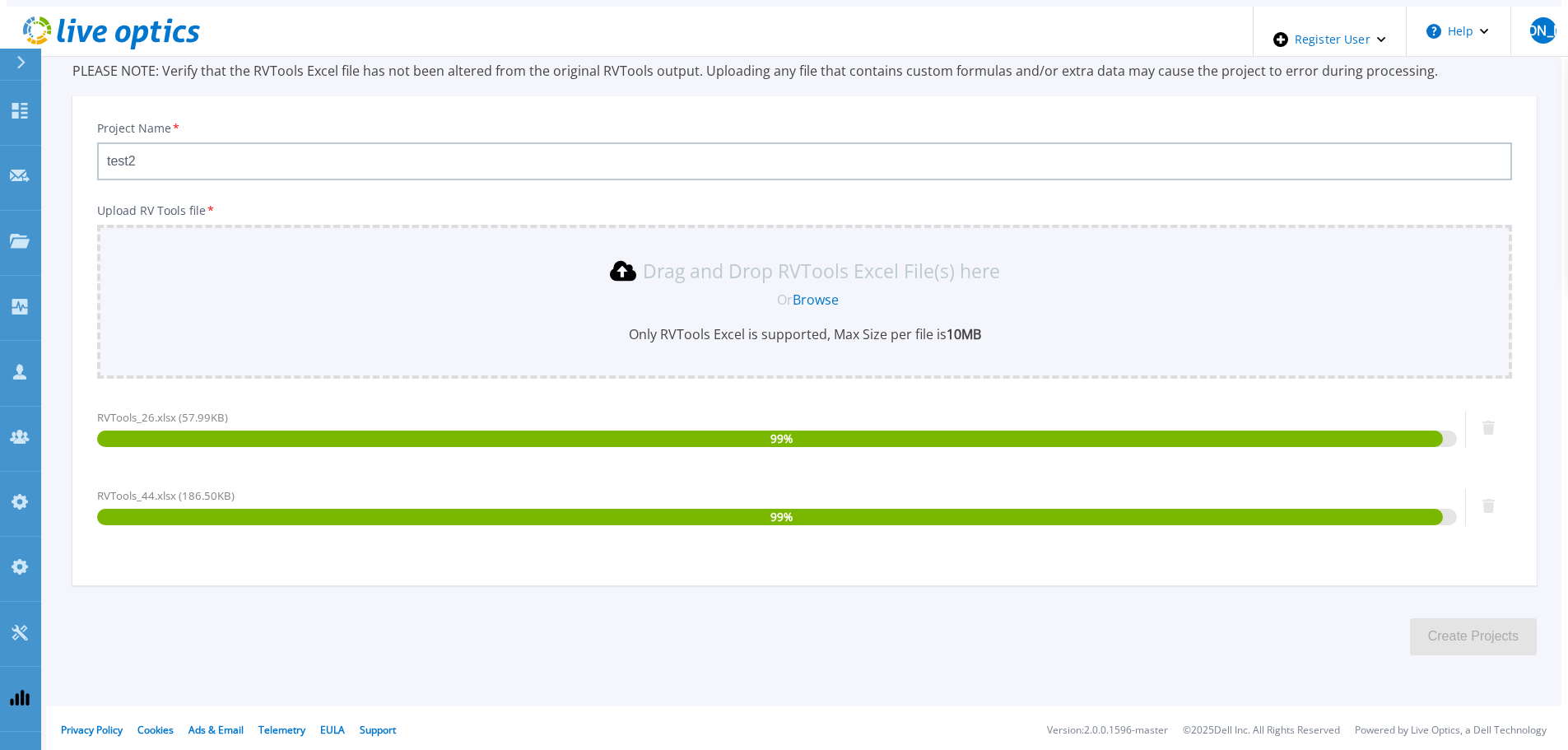
click at [814, 292] on link "Browse" at bounding box center [816, 299] width 46 height 18
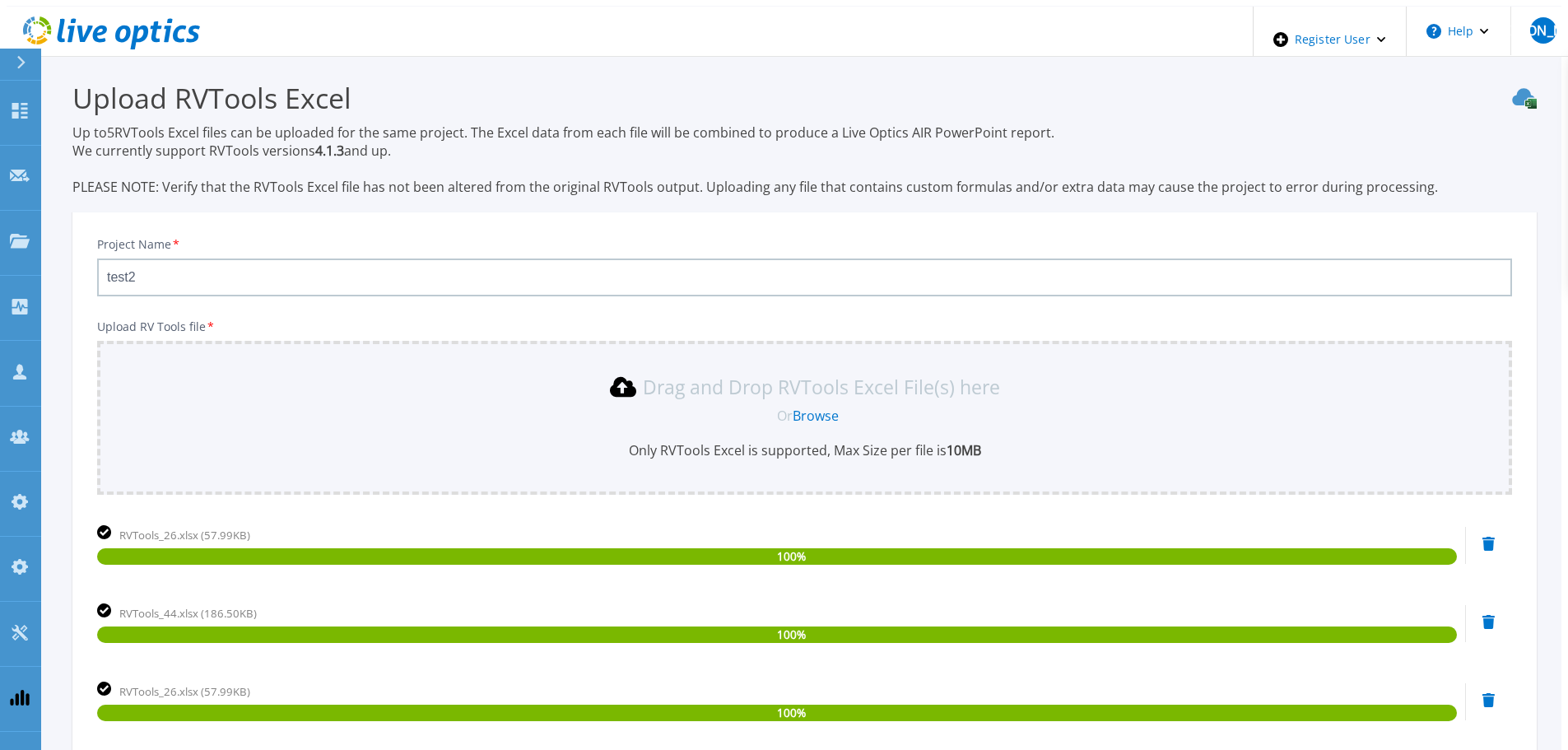
scroll to position [0, 0]
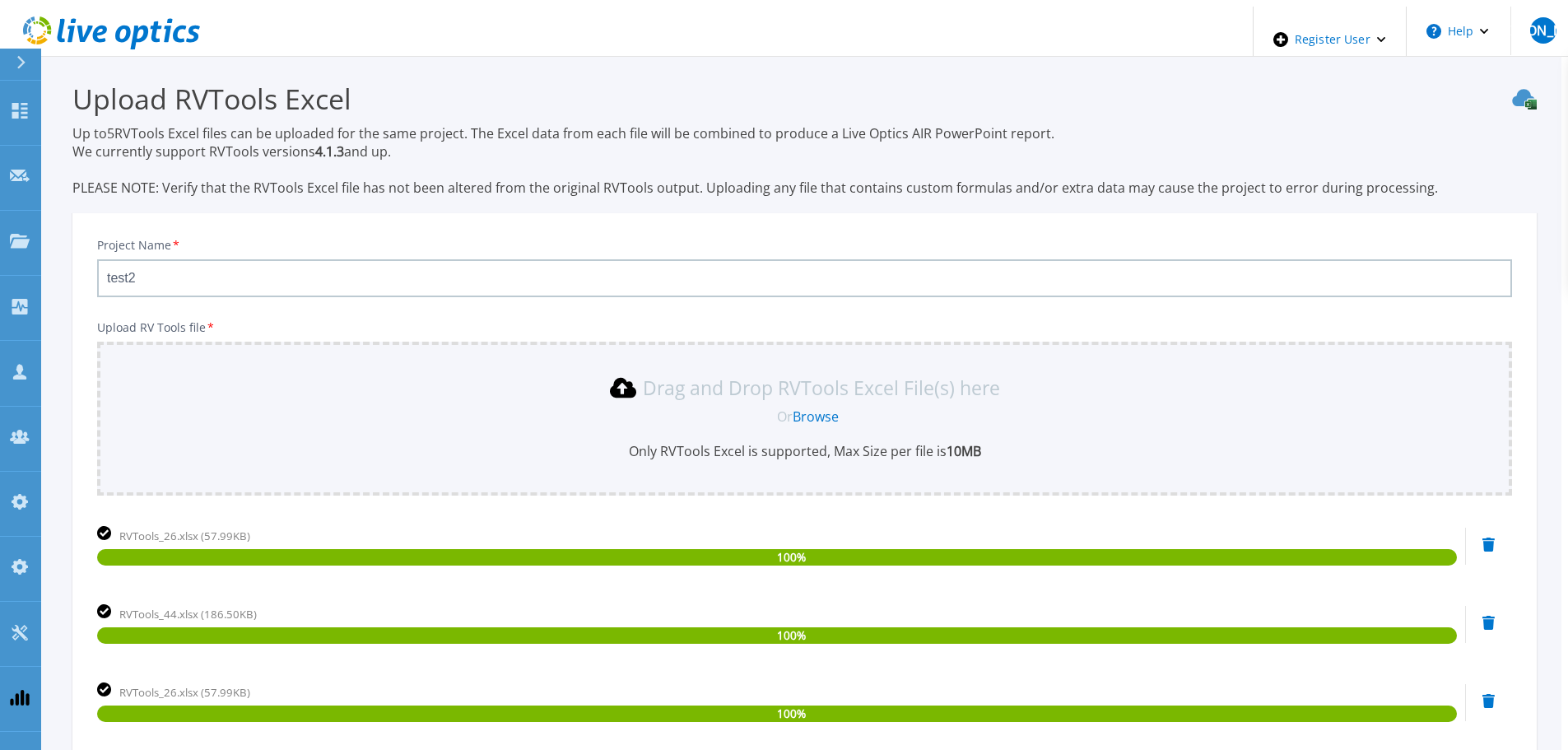
click at [801, 415] on link "Browse" at bounding box center [816, 415] width 46 height 18
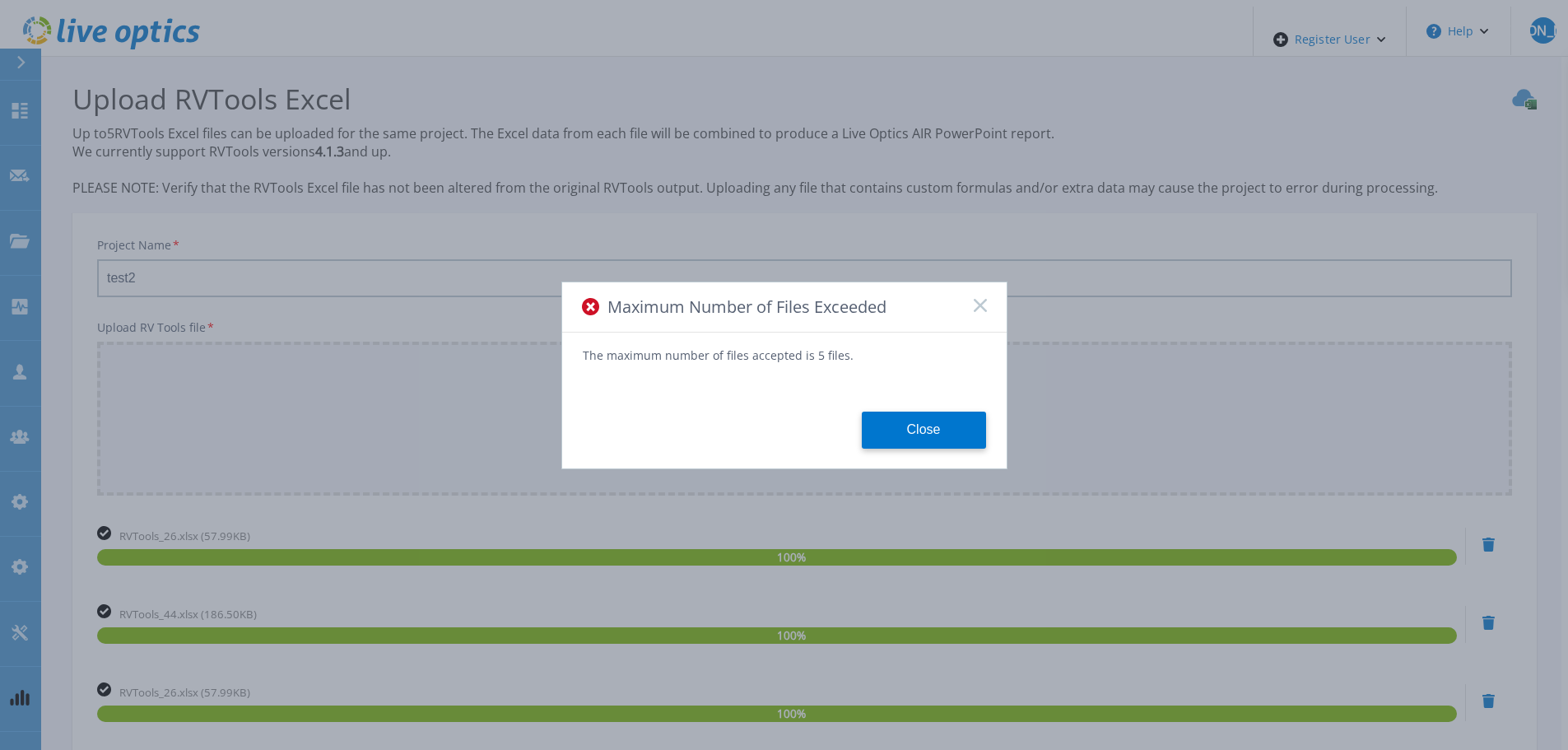
click at [982, 302] on rect at bounding box center [980, 305] width 14 height 14
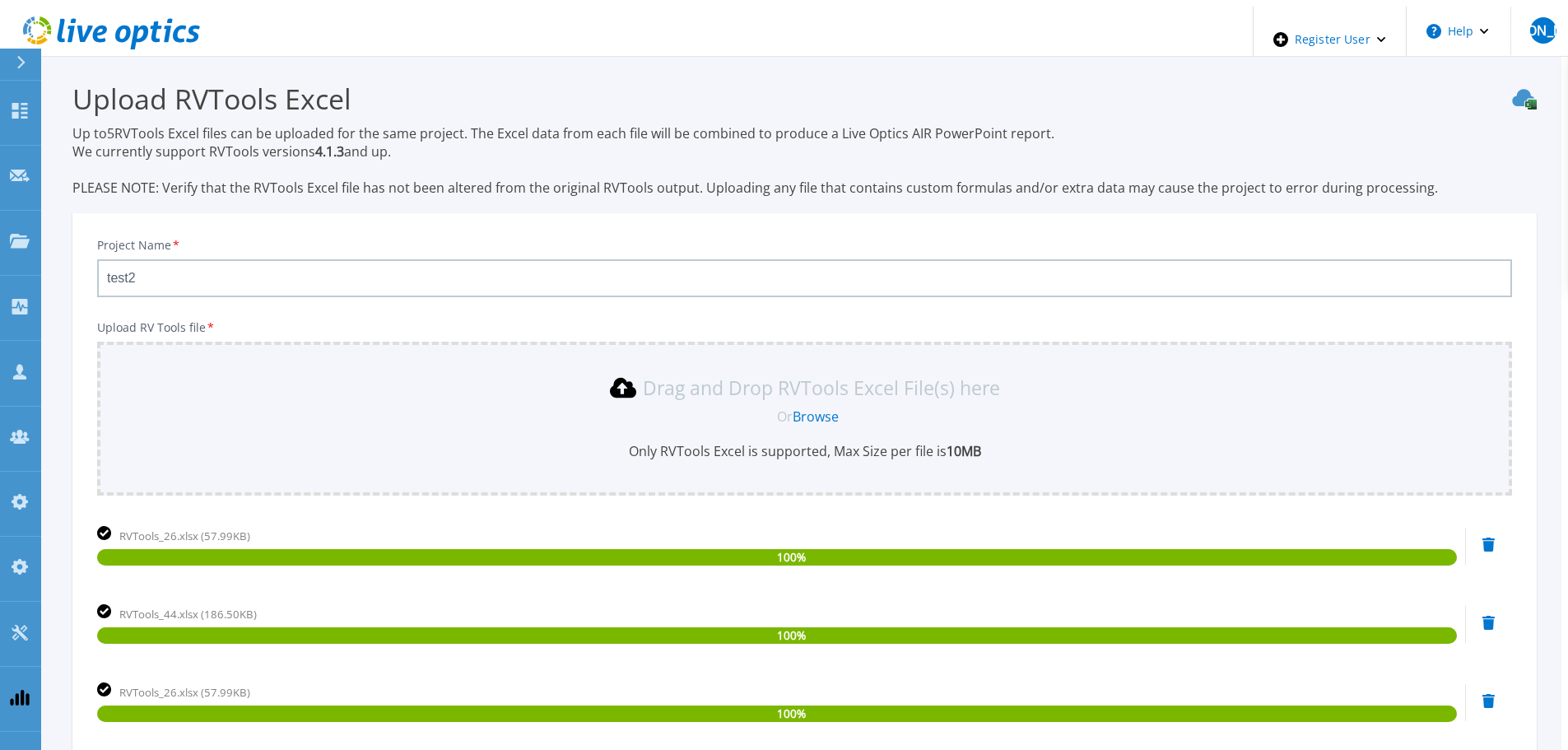
click at [815, 414] on link "Browse" at bounding box center [816, 415] width 46 height 18
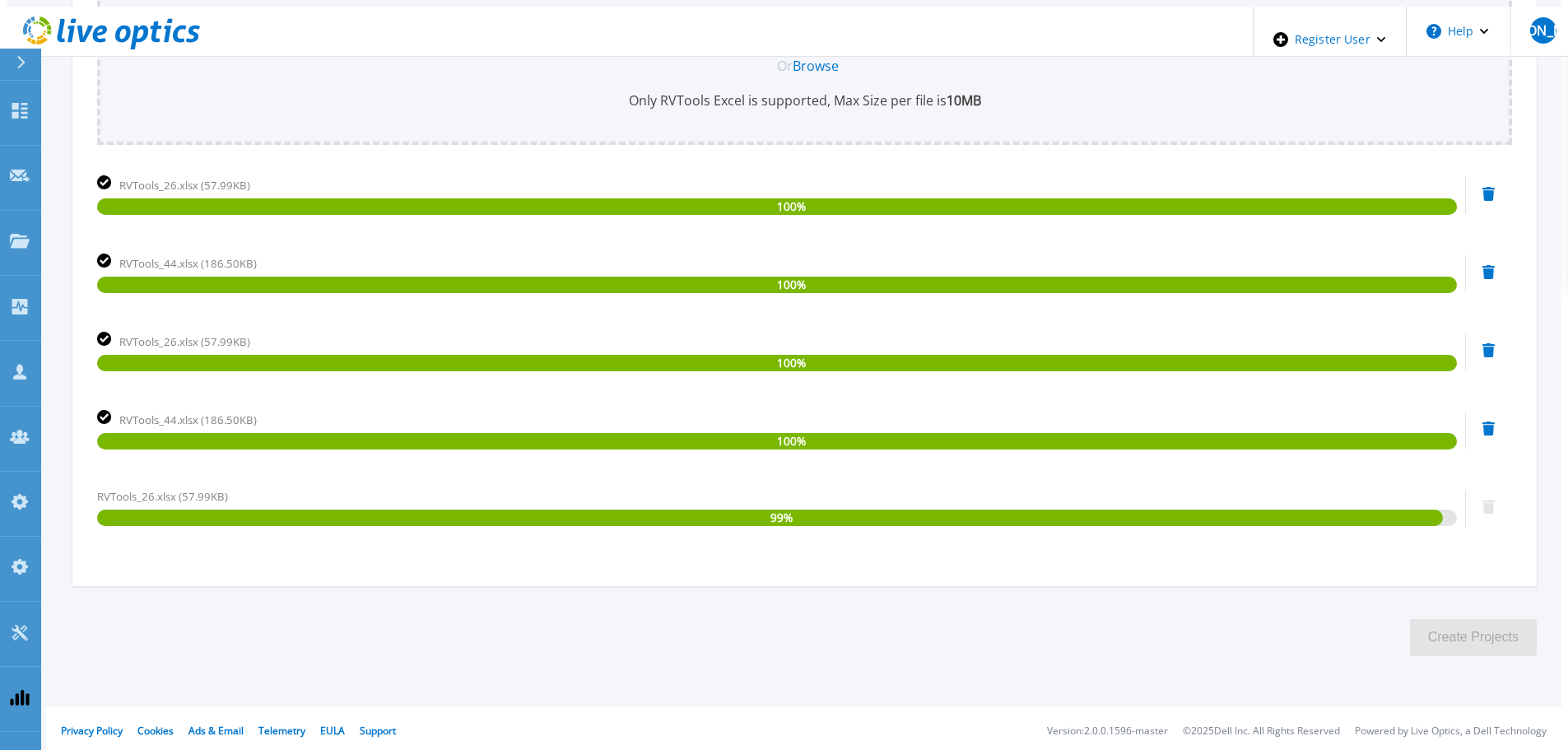
scroll to position [351, 0]
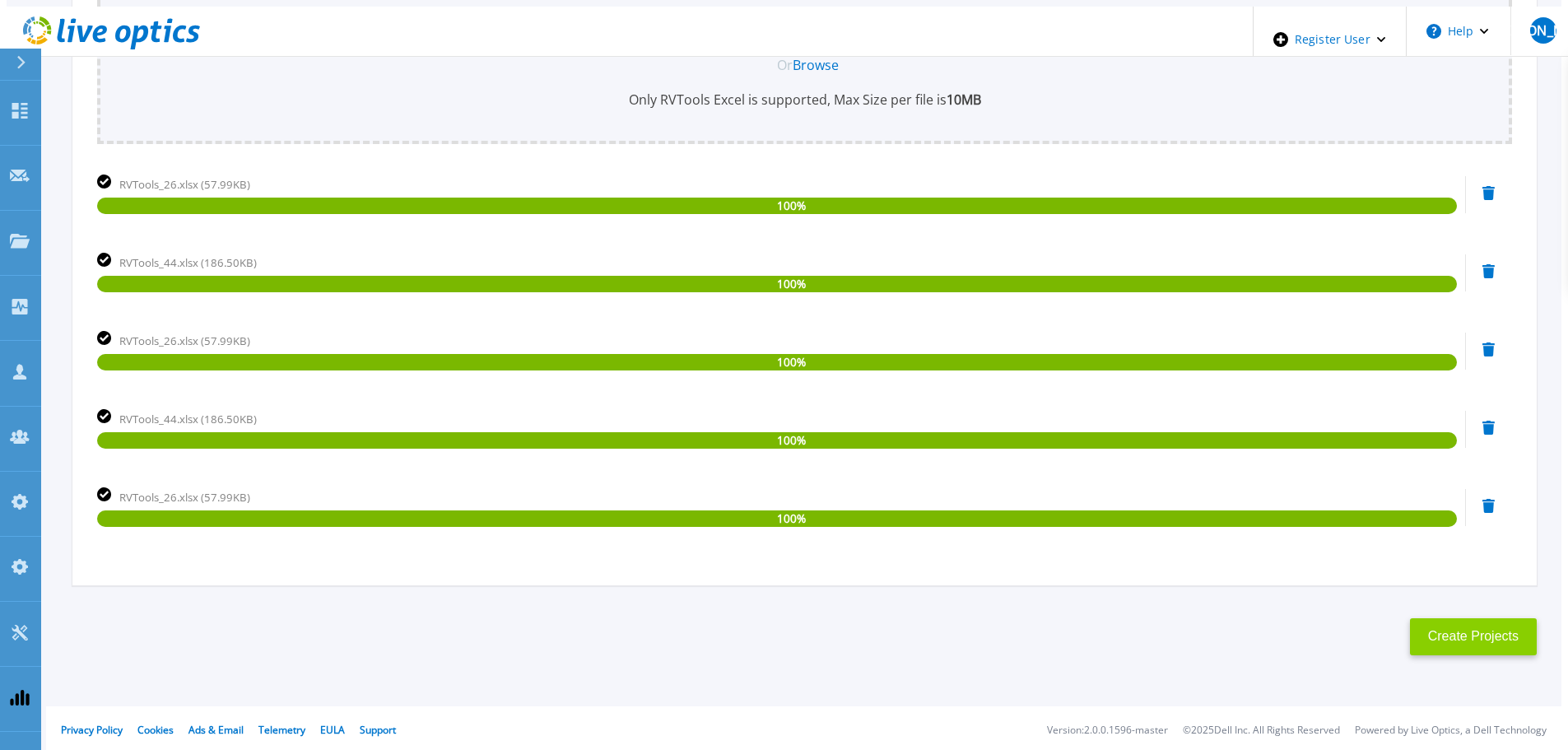
click at [1443, 638] on button "Create Projects" at bounding box center [1473, 637] width 126 height 37
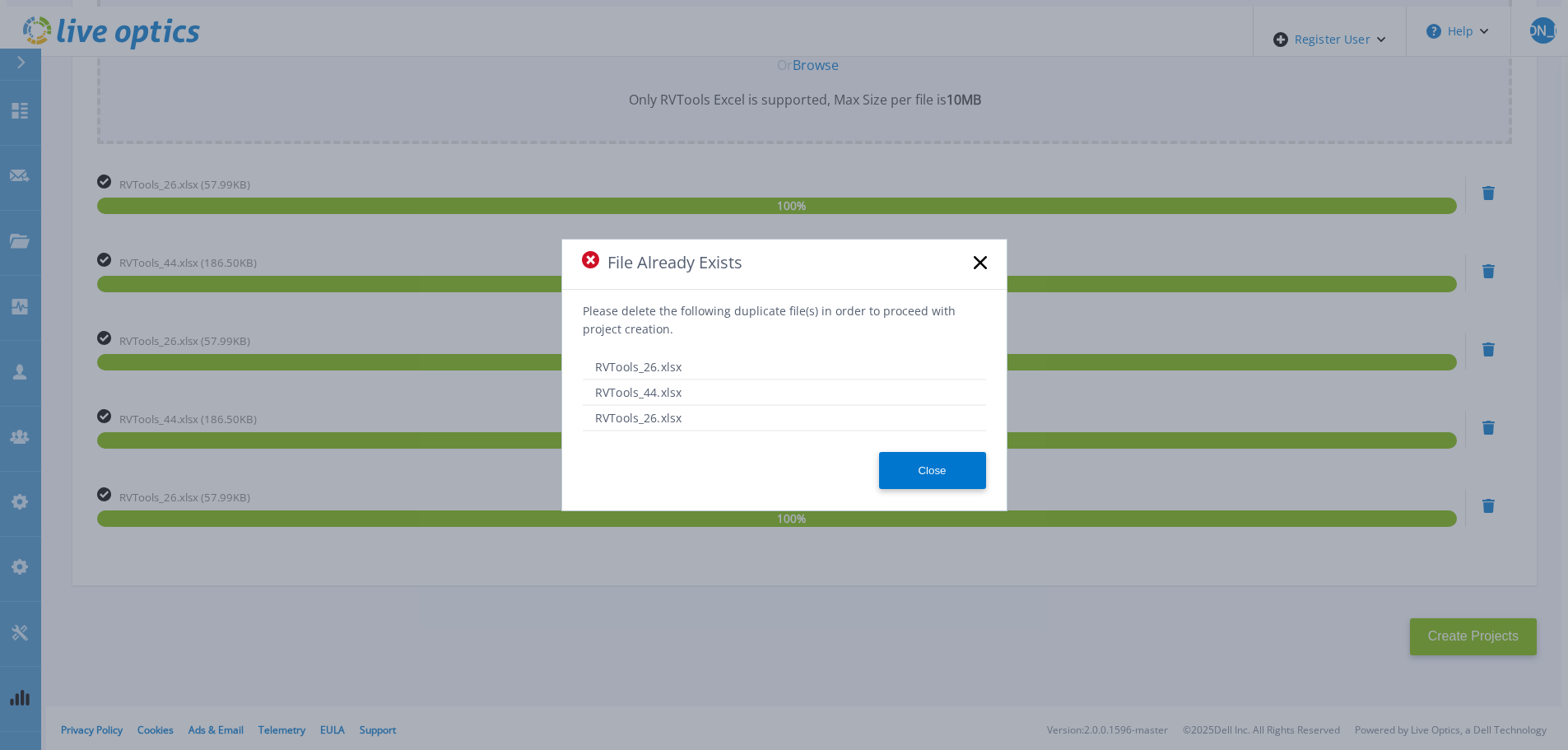
click at [980, 265] on rect at bounding box center [980, 262] width 14 height 14
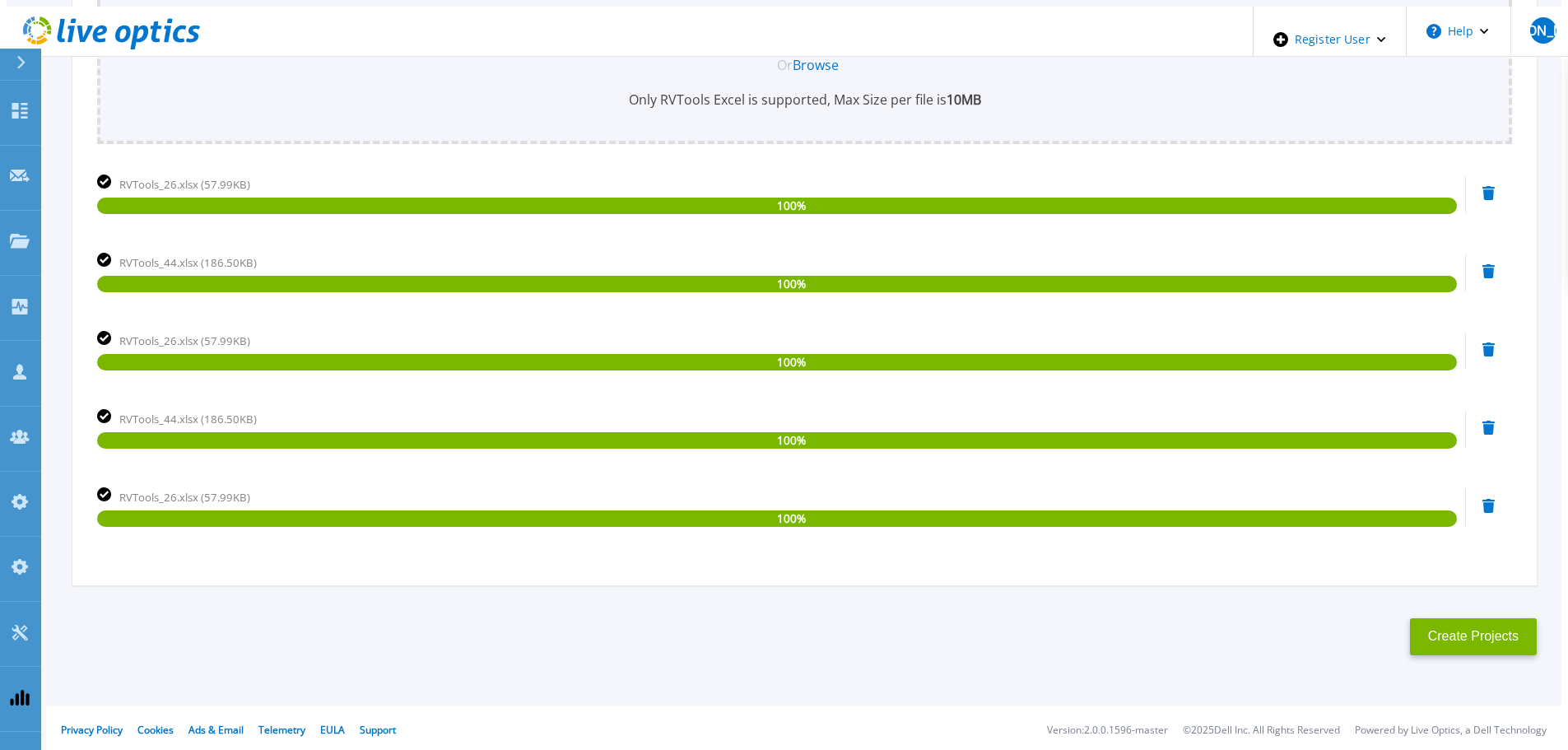
click at [1494, 345] on icon at bounding box center [1489, 349] width 13 height 15
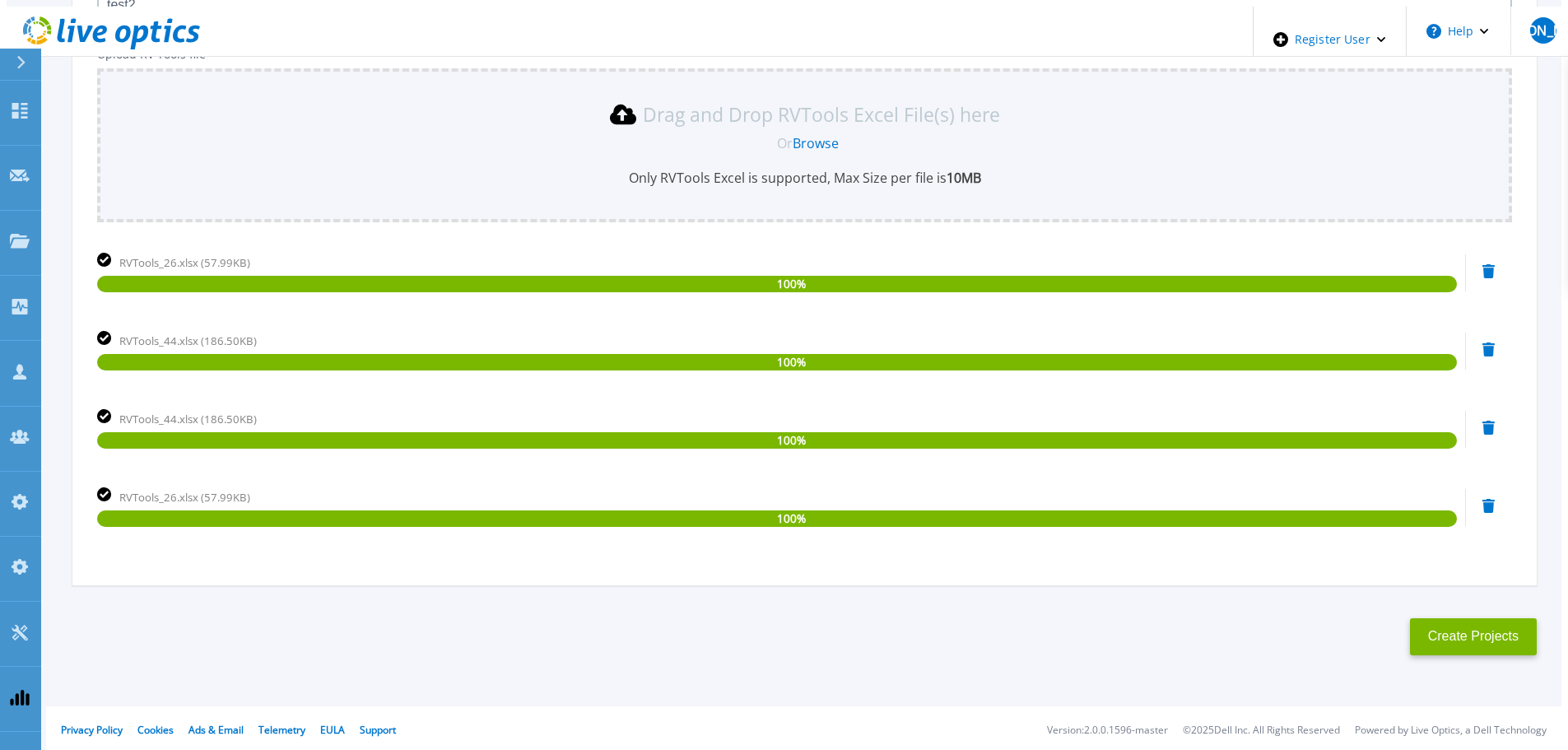
click at [1487, 427] on div "RVTools_44.xlsx (186.50KB) 100 %" at bounding box center [804, 443] width 1415 height 70
click at [1493, 499] on icon at bounding box center [1489, 507] width 13 height 15
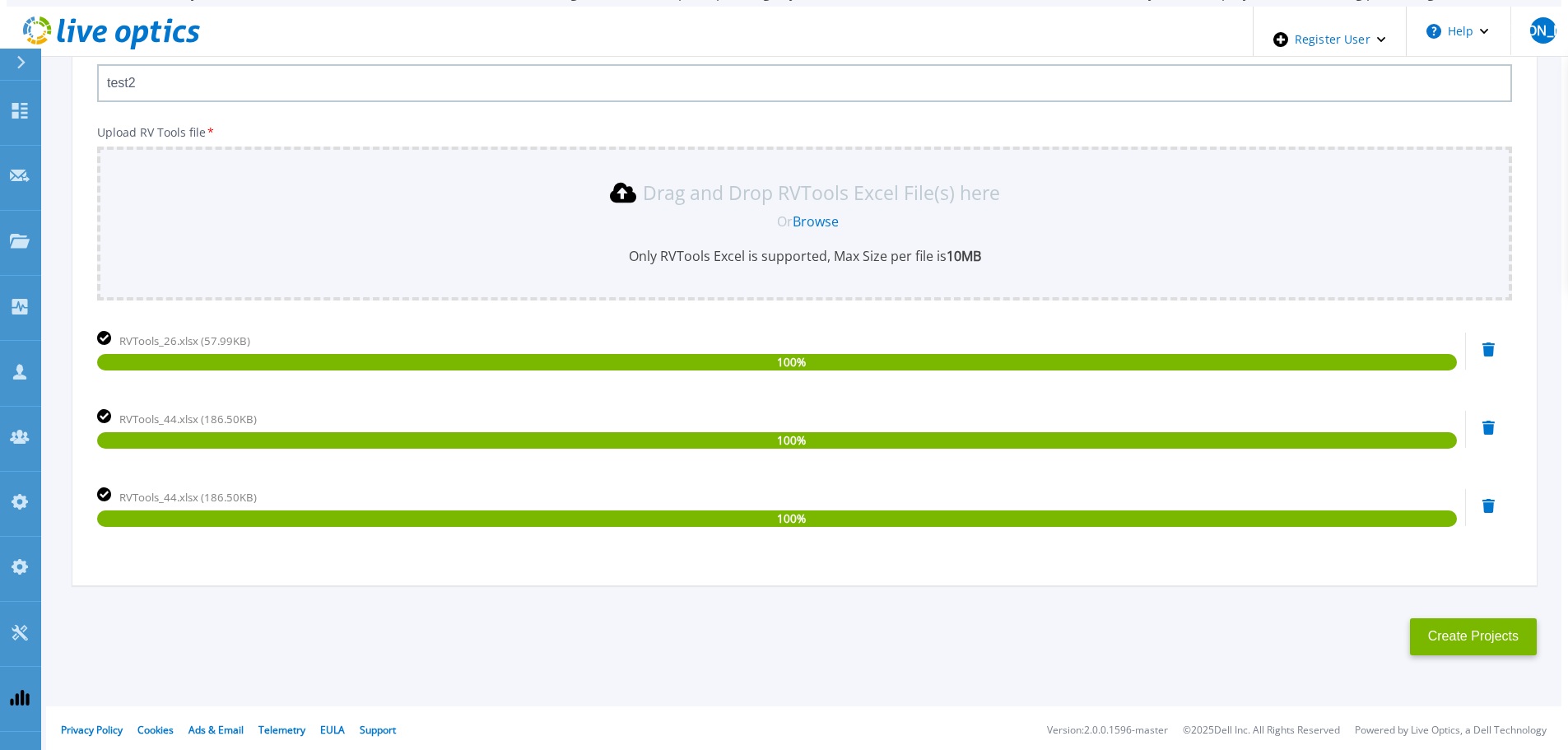
click at [1496, 425] on icon at bounding box center [1489, 428] width 13 height 15
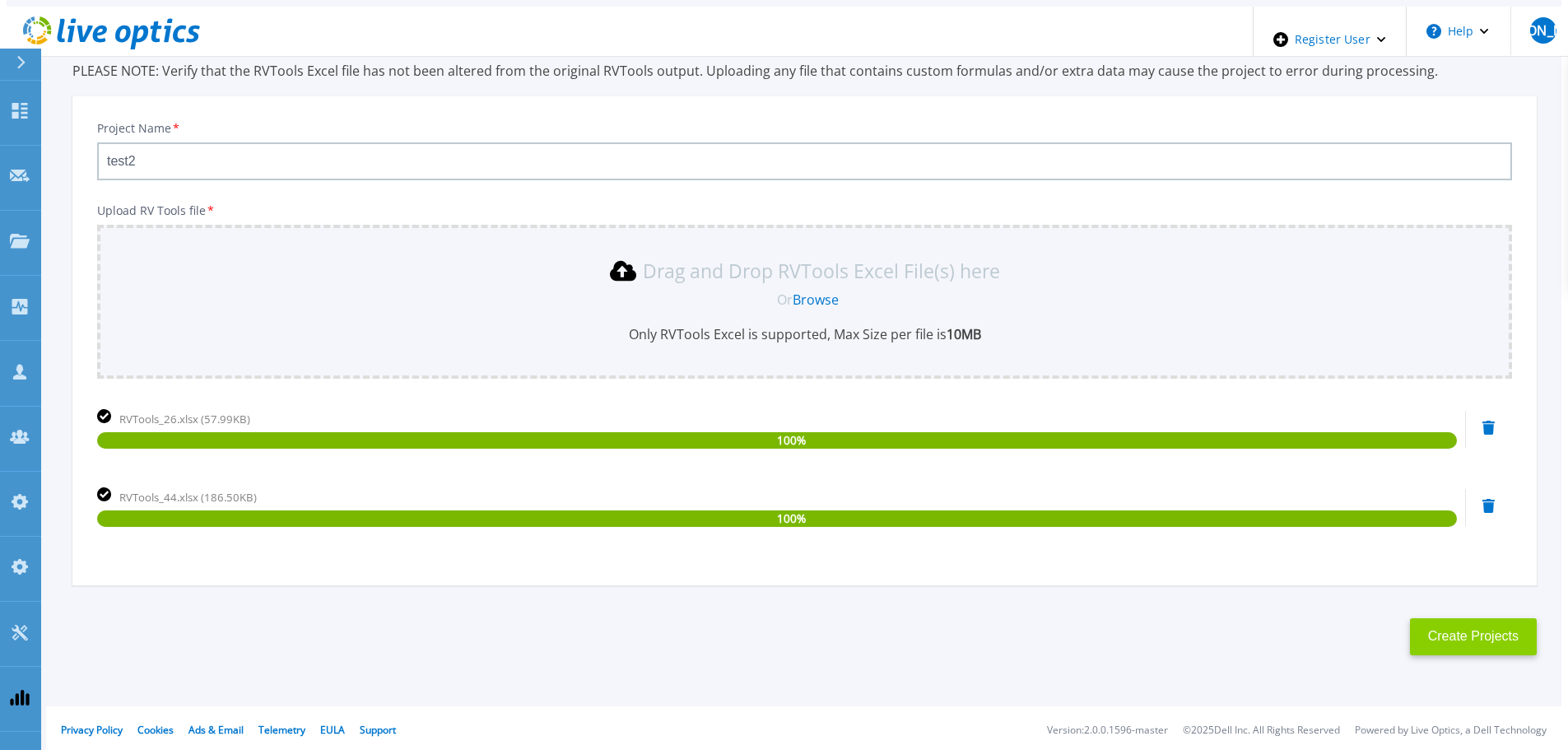
click at [1483, 639] on button "Create Projects" at bounding box center [1473, 637] width 126 height 37
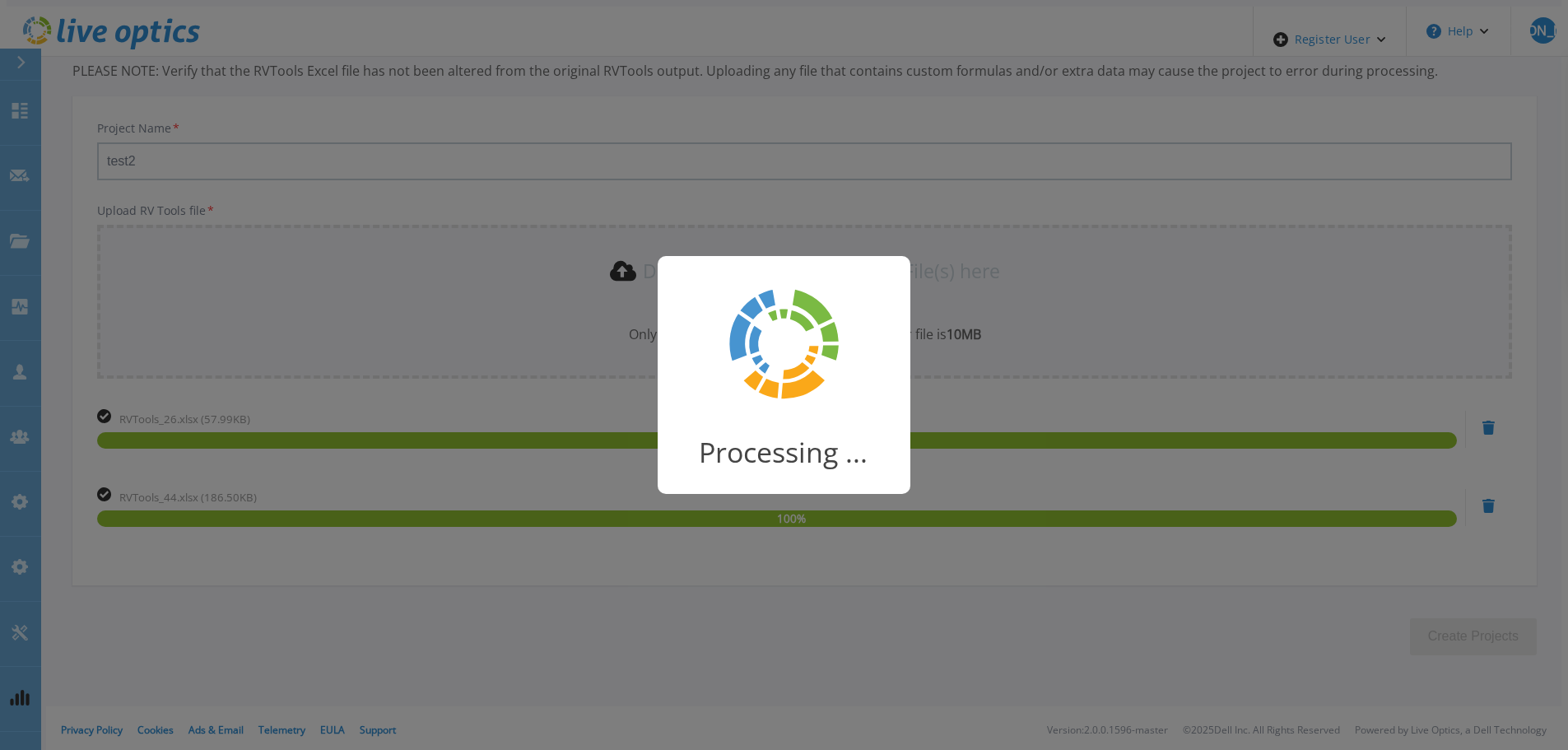
scroll to position [33, 0]
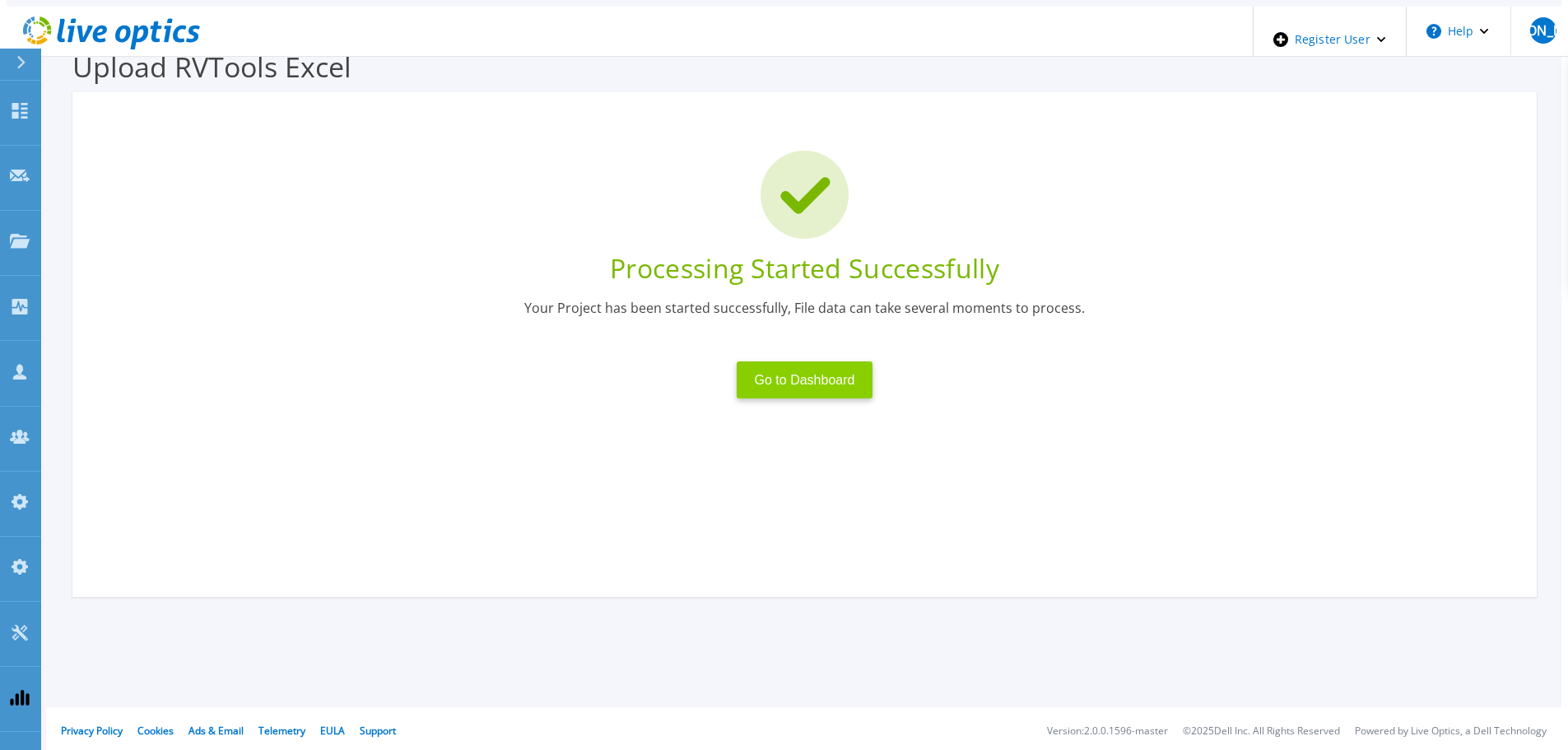
click at [795, 364] on button "Go to Dashboard" at bounding box center [805, 380] width 137 height 37
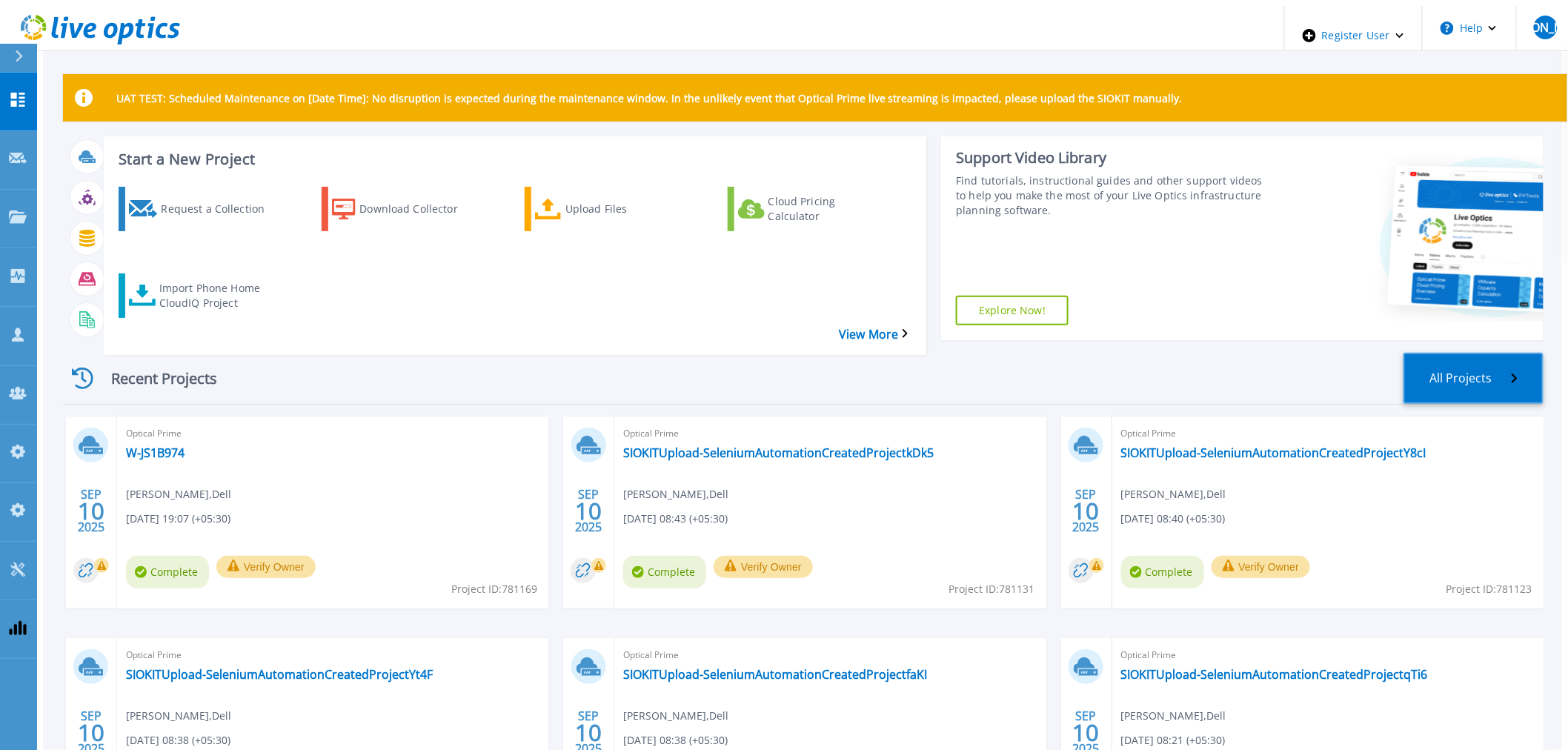
click at [1422, 353] on link "All Projects" at bounding box center [1473, 378] width 140 height 51
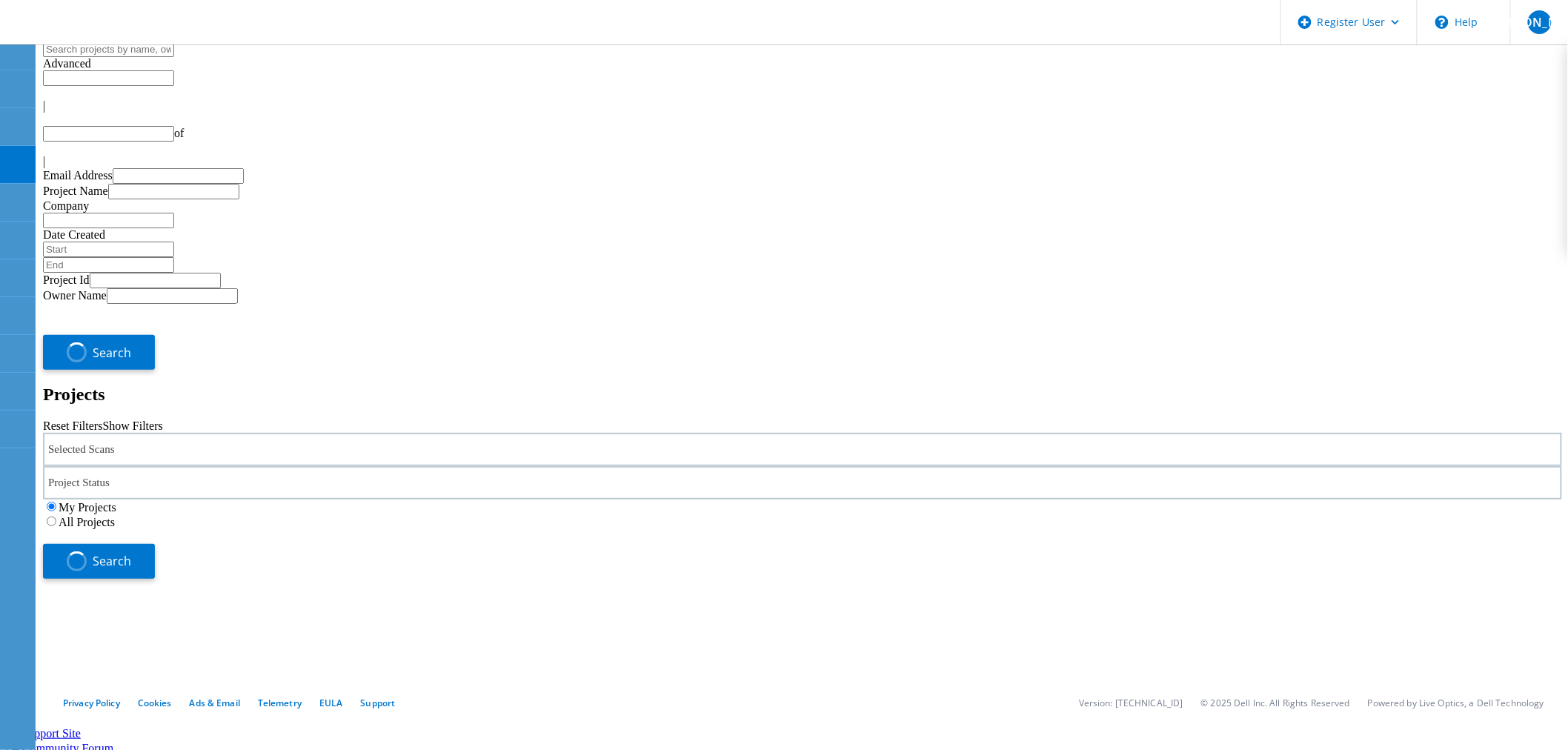
type input "1"
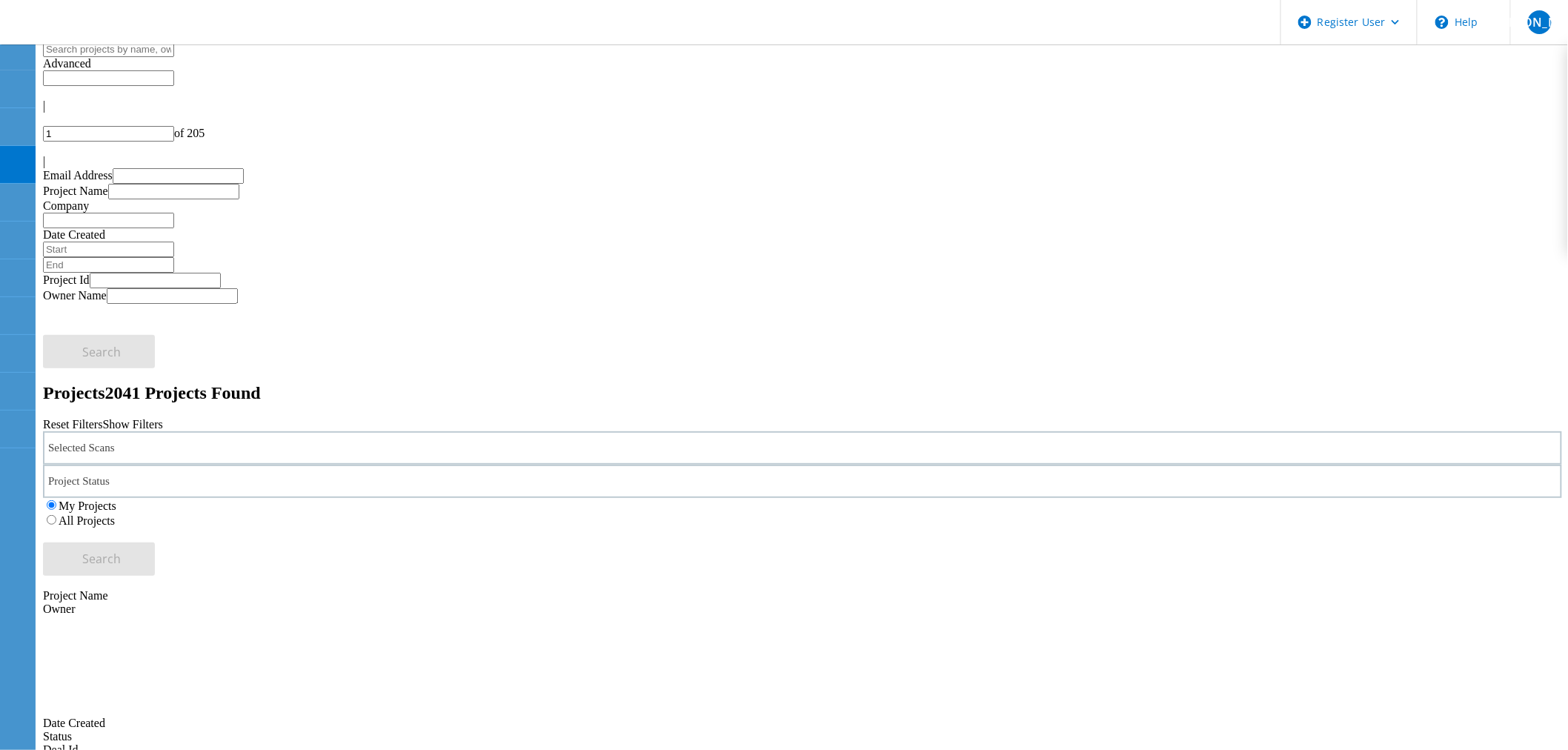
click at [354, 431] on div "Selected Scans" at bounding box center [802, 448] width 1519 height 33
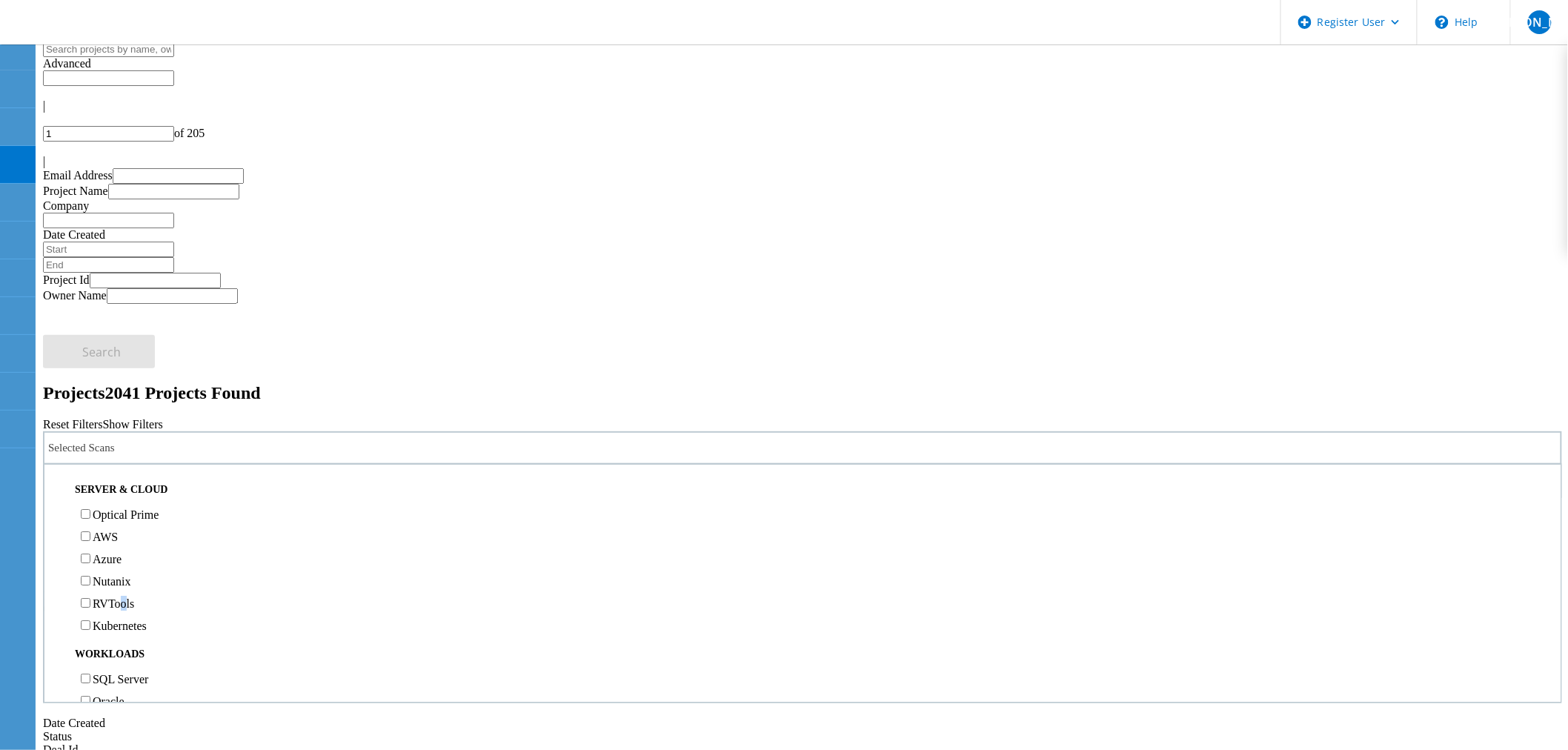
drag, startPoint x: 163, startPoint y: 392, endPoint x: 217, endPoint y: 393, distance: 54.0
click at [134, 598] on label "RVTools" at bounding box center [114, 604] width 42 height 13
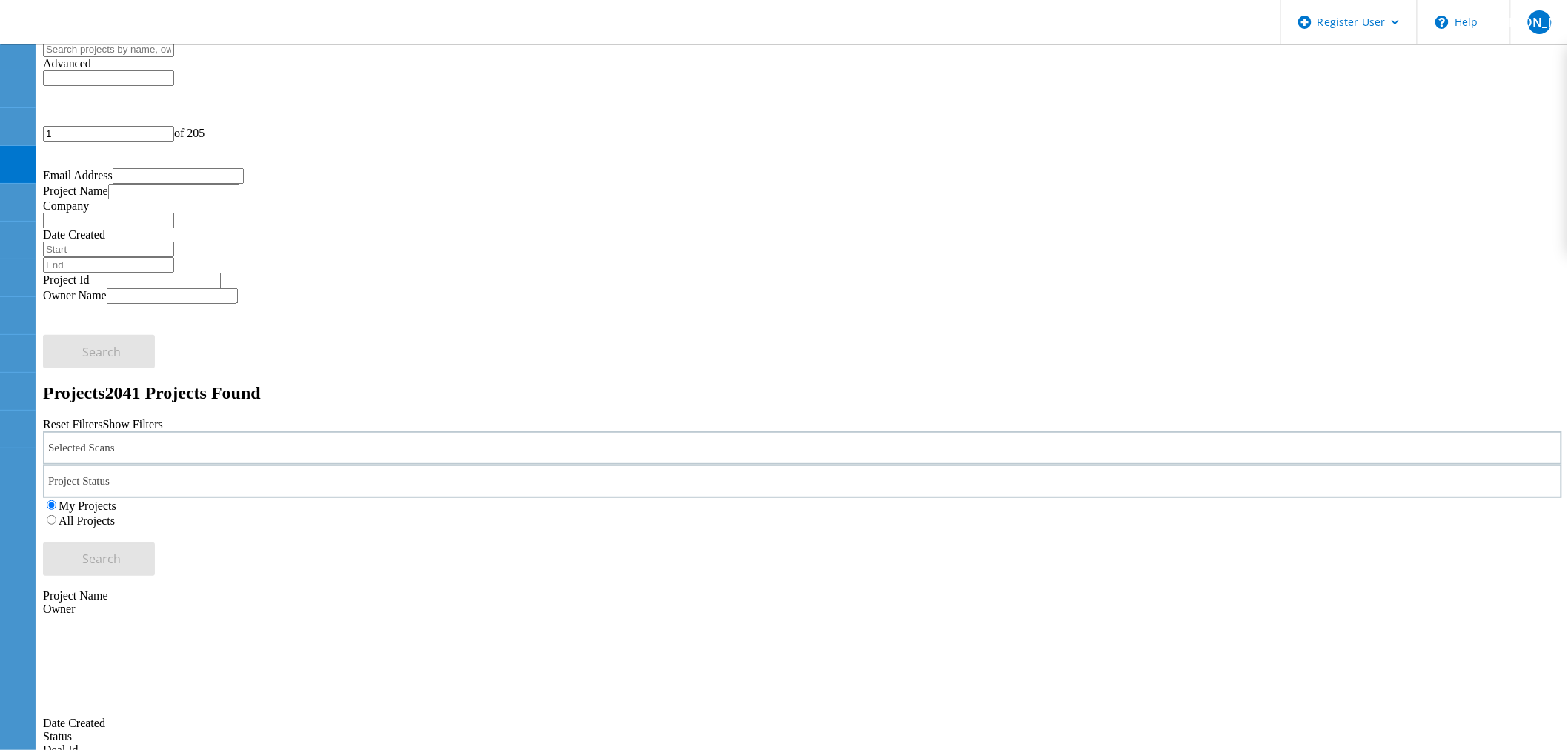
click at [339, 431] on div "Selected Scans" at bounding box center [802, 448] width 1519 height 33
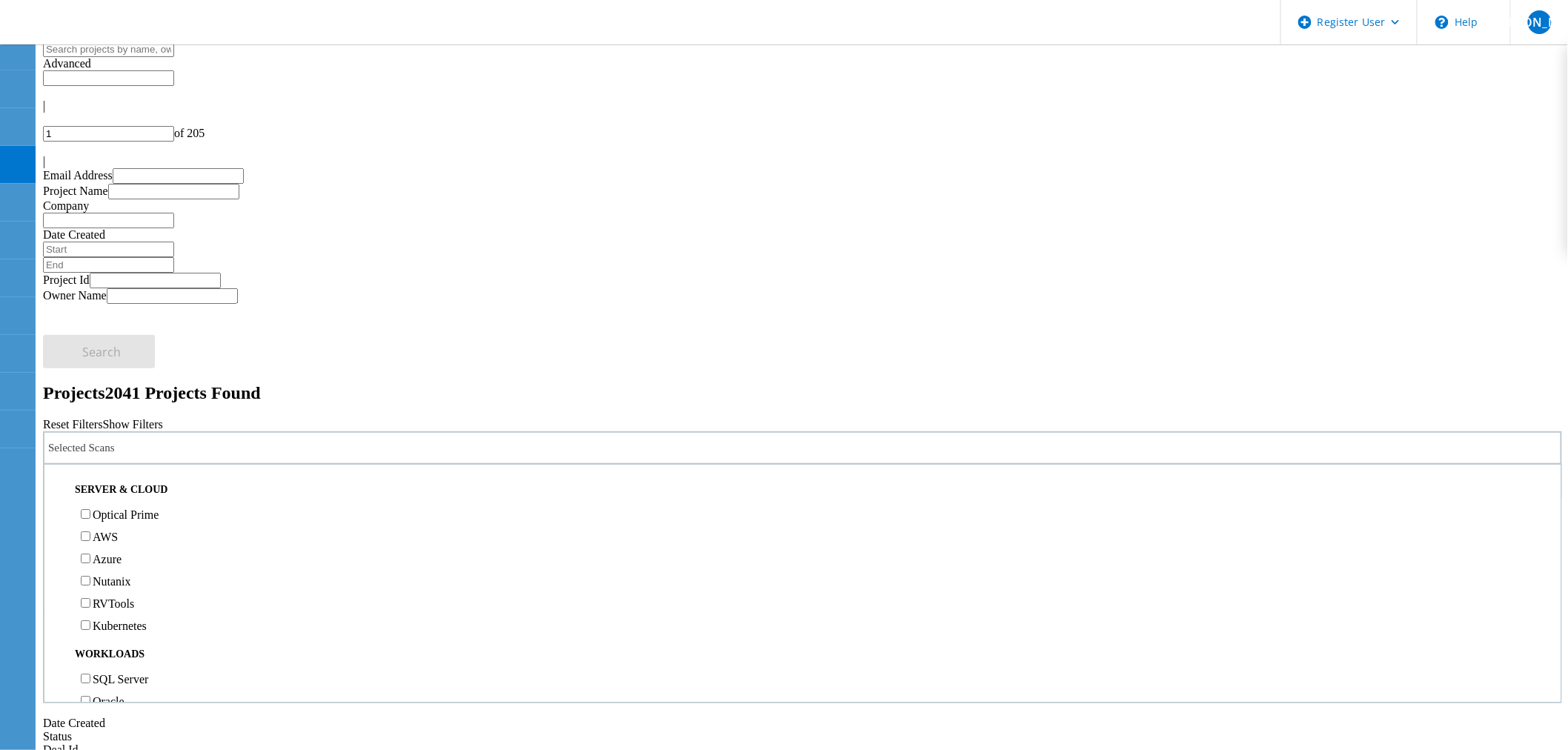
click at [124, 598] on label "RVTools" at bounding box center [114, 604] width 42 height 13
click at [90, 598] on input "RVTools" at bounding box center [86, 604] width 10 height 10
click at [121, 551] on span "Search" at bounding box center [102, 558] width 38 height 16
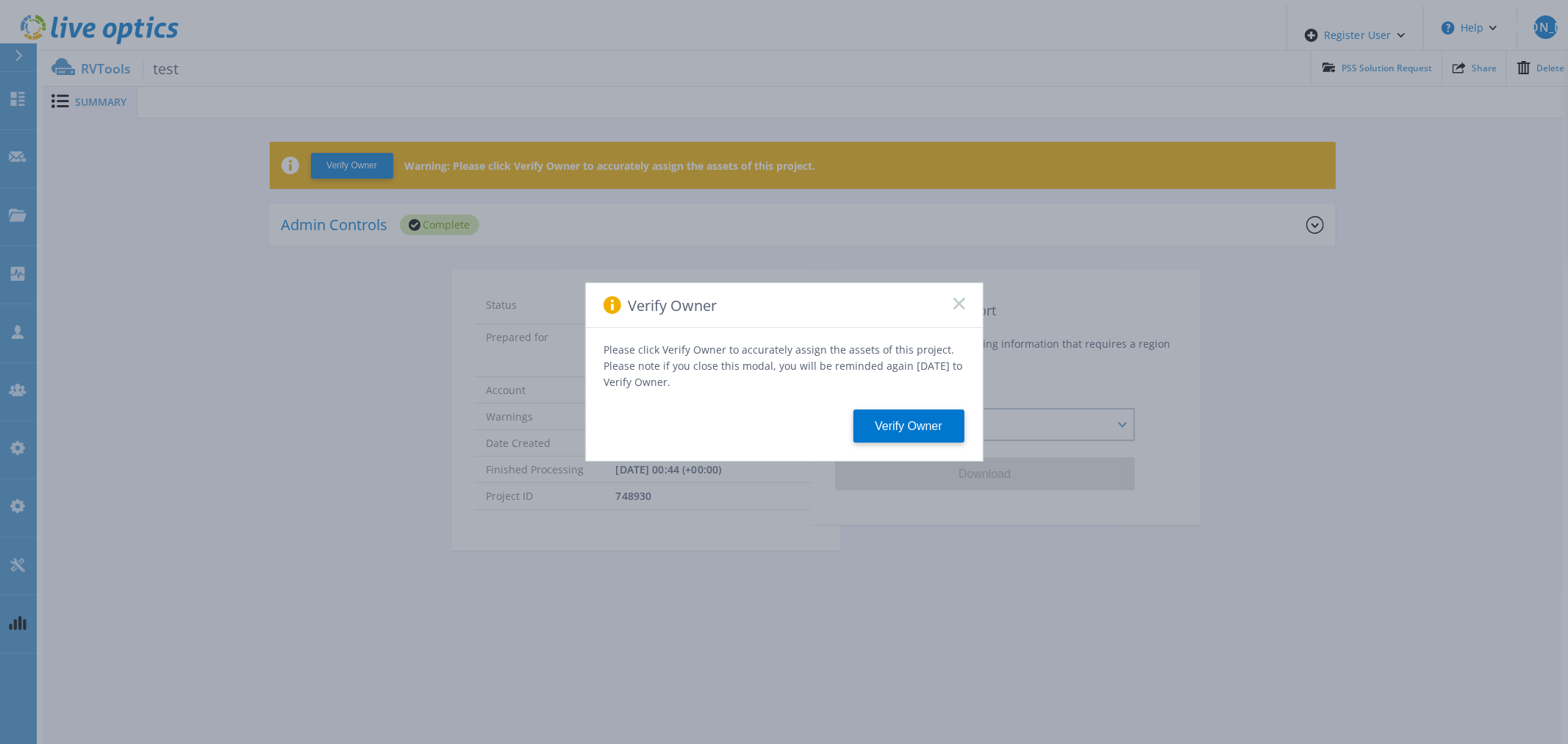
click at [960, 310] on icon at bounding box center [960, 304] width 12 height 12
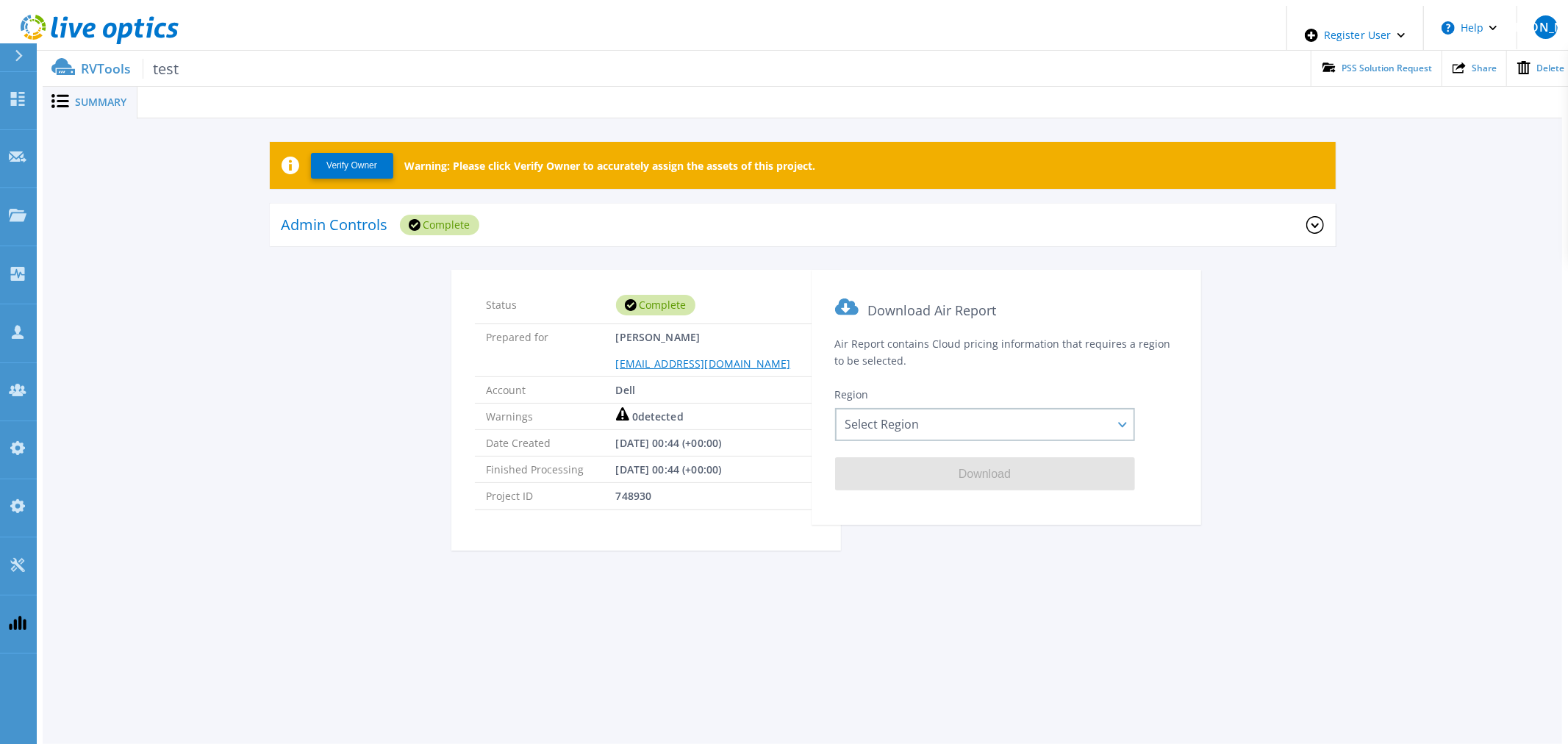
drag, startPoint x: 495, startPoint y: 203, endPoint x: 483, endPoint y: 218, distance: 19.2
click at [495, 205] on div "Admin Controls Complete" at bounding box center [794, 225] width 1024 height 41
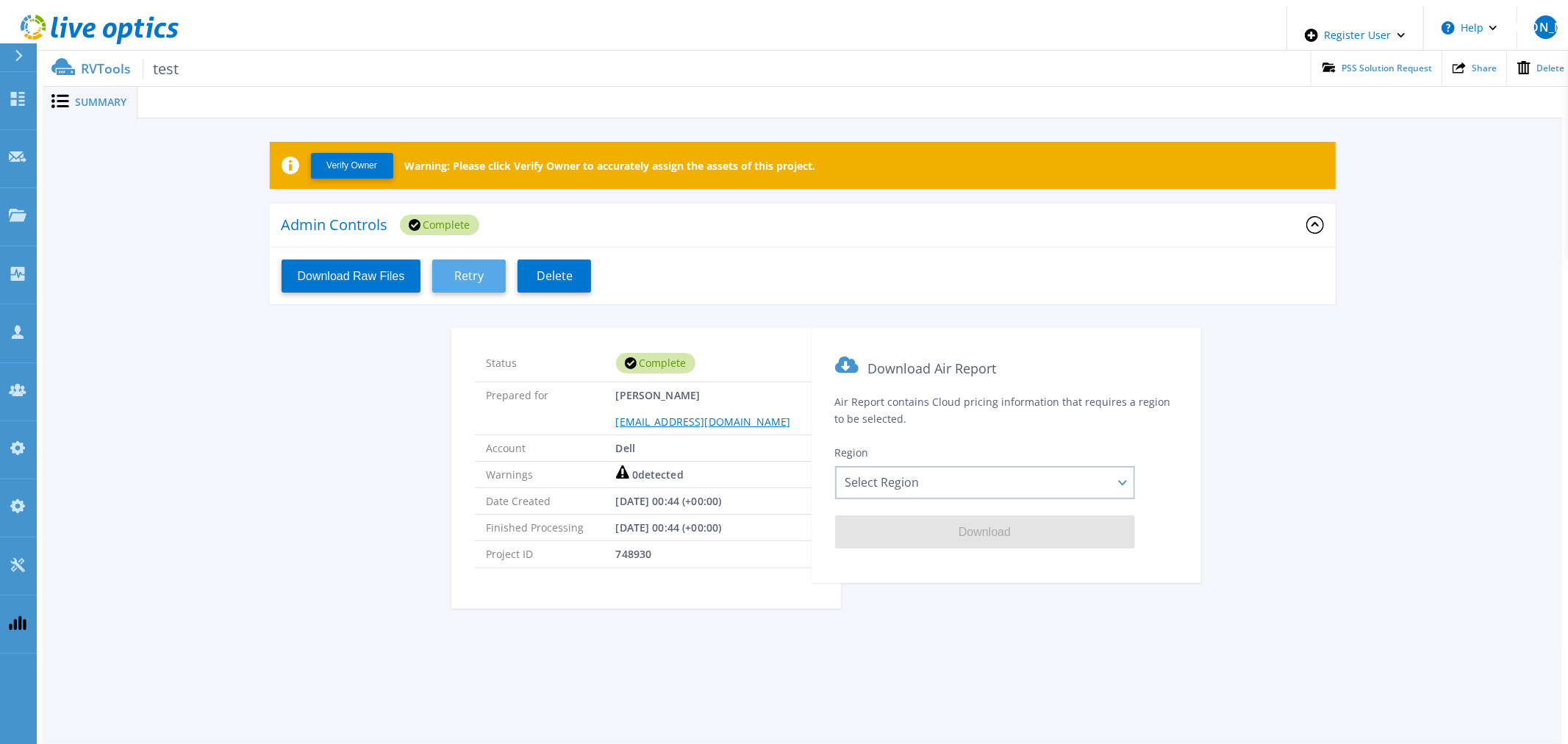
click at [467, 269] on span "Retry" at bounding box center [468, 276] width 29 height 14
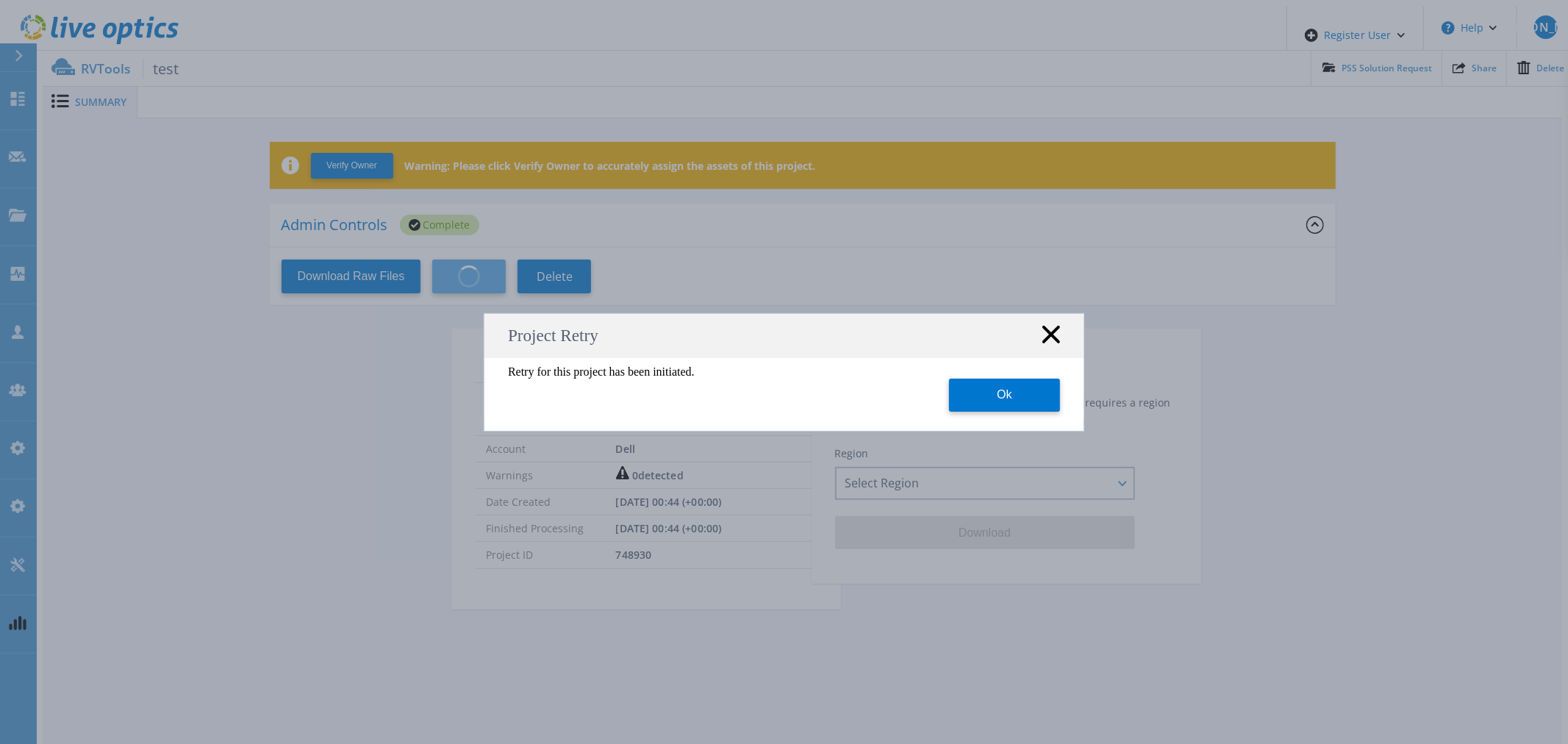
drag, startPoint x: 1054, startPoint y: 336, endPoint x: 120, endPoint y: 247, distance: 938.2
click at [1030, 336] on div "Project Retry" at bounding box center [784, 335] width 599 height 44
